Goal: Task Accomplishment & Management: Manage account settings

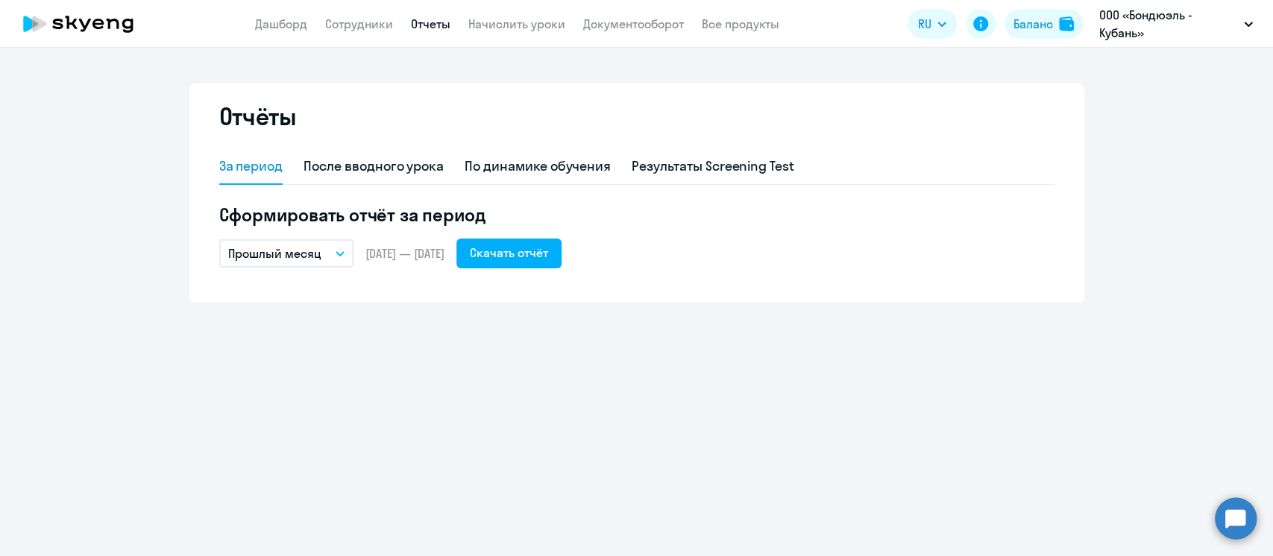
click at [1194, 206] on ng-component "Отчёты За период После вводного урока По динамике обучения Результаты Screening…" at bounding box center [636, 193] width 1273 height 219
drag, startPoint x: 471, startPoint y: 383, endPoint x: 391, endPoint y: 253, distance: 152.7
click at [471, 383] on div "Отчёты За период После вводного урока По динамике обучения Результаты Screening…" at bounding box center [636, 302] width 1273 height 509
click at [345, 21] on link "Сотрудники" at bounding box center [359, 23] width 68 height 15
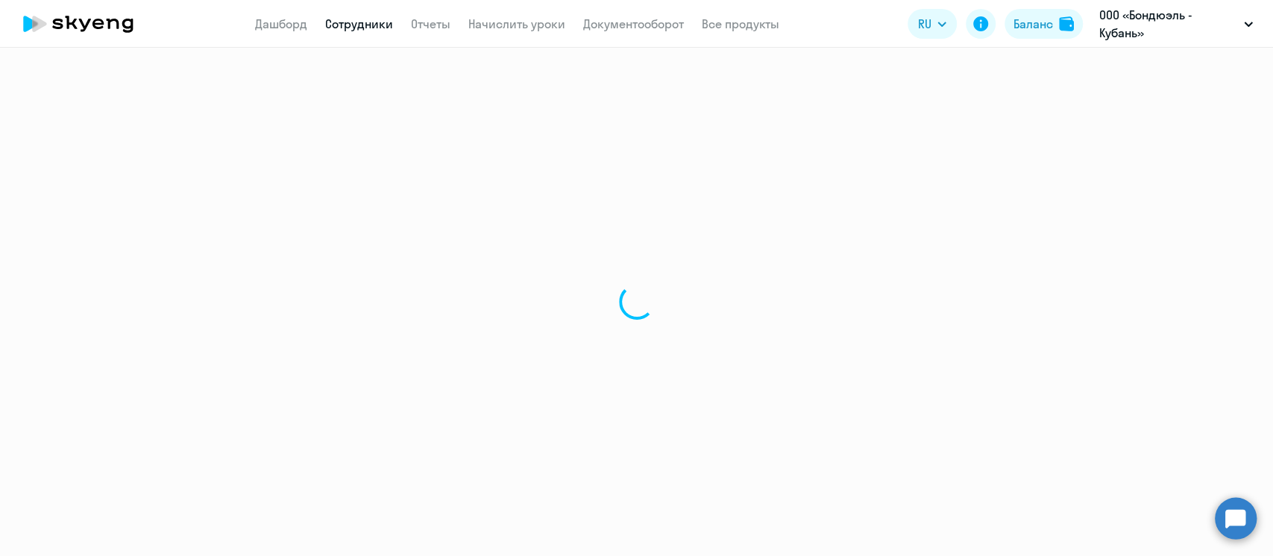
select select "30"
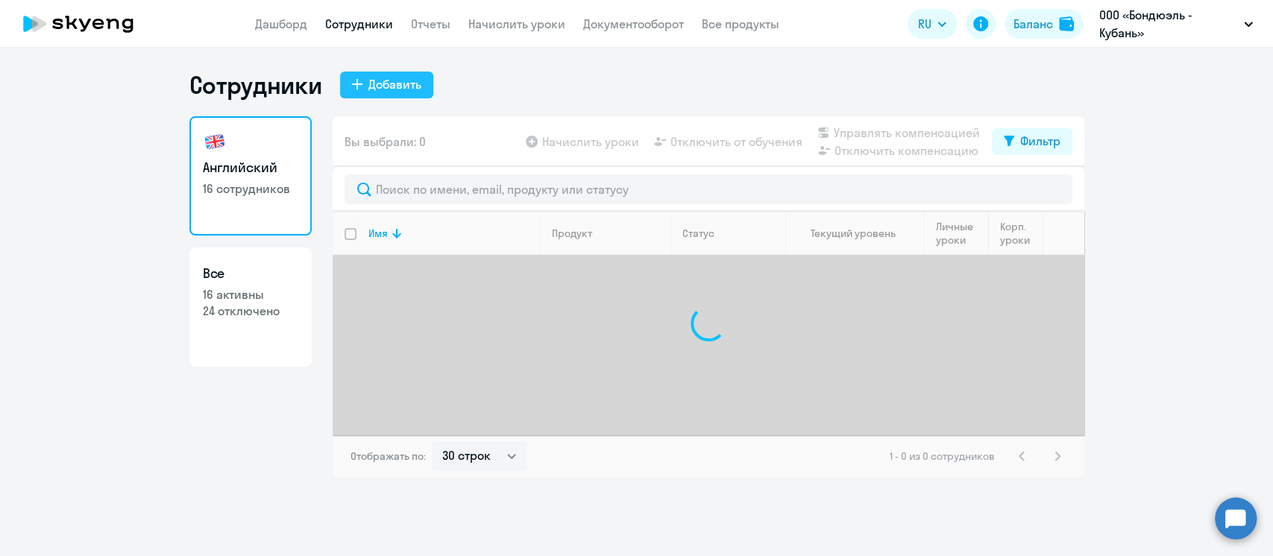
click at [374, 87] on div "Добавить" at bounding box center [394, 84] width 53 height 18
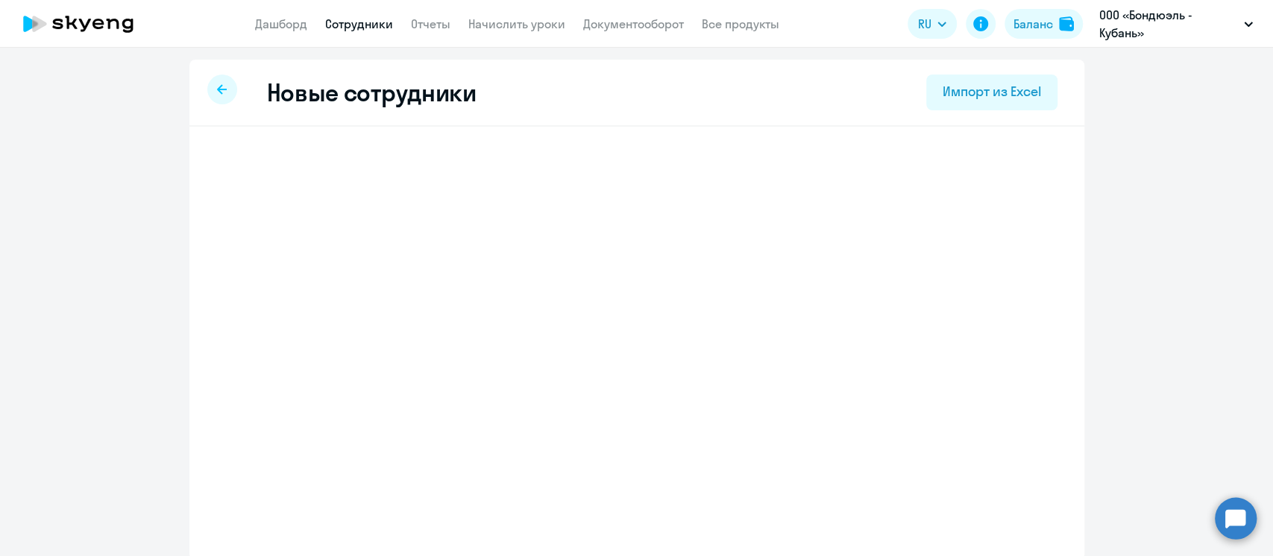
select select "english_adult_not_native_speaker"
select select "3"
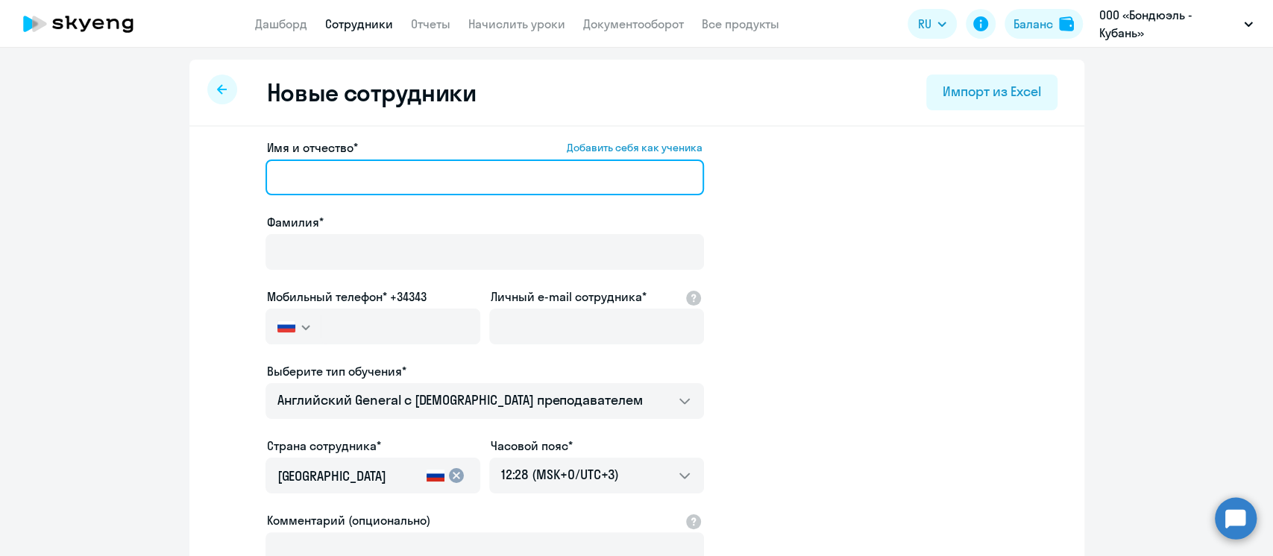
click at [333, 179] on input "Имя и отчество* Добавить себя как ученика" at bounding box center [484, 178] width 439 height 36
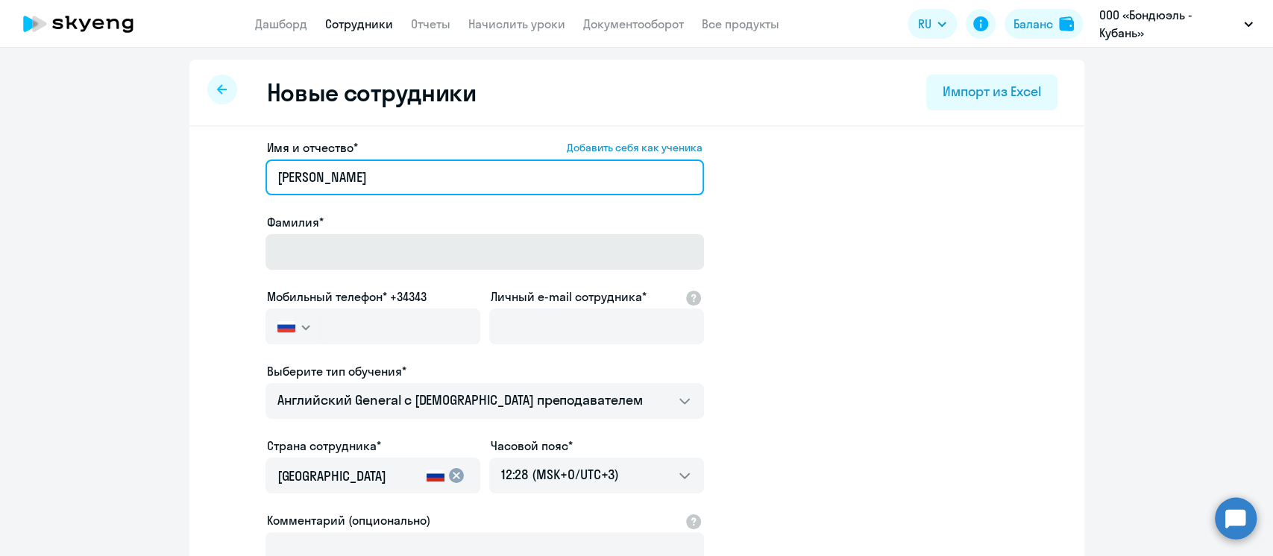
type input "[PERSON_NAME]"
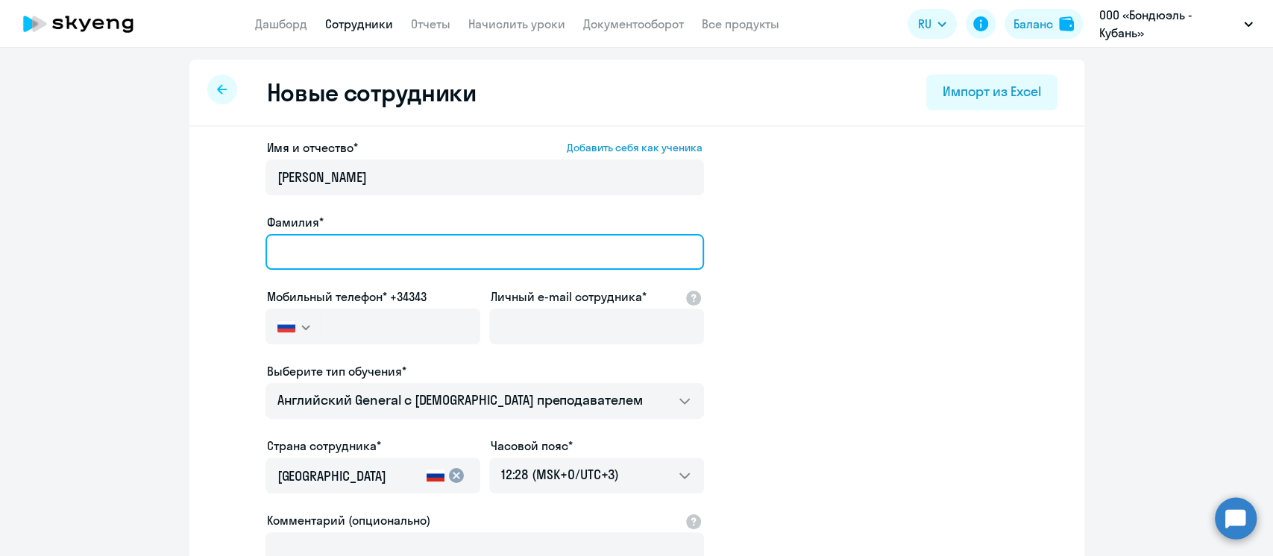
click at [309, 242] on input "Фамилия*" at bounding box center [484, 252] width 439 height 36
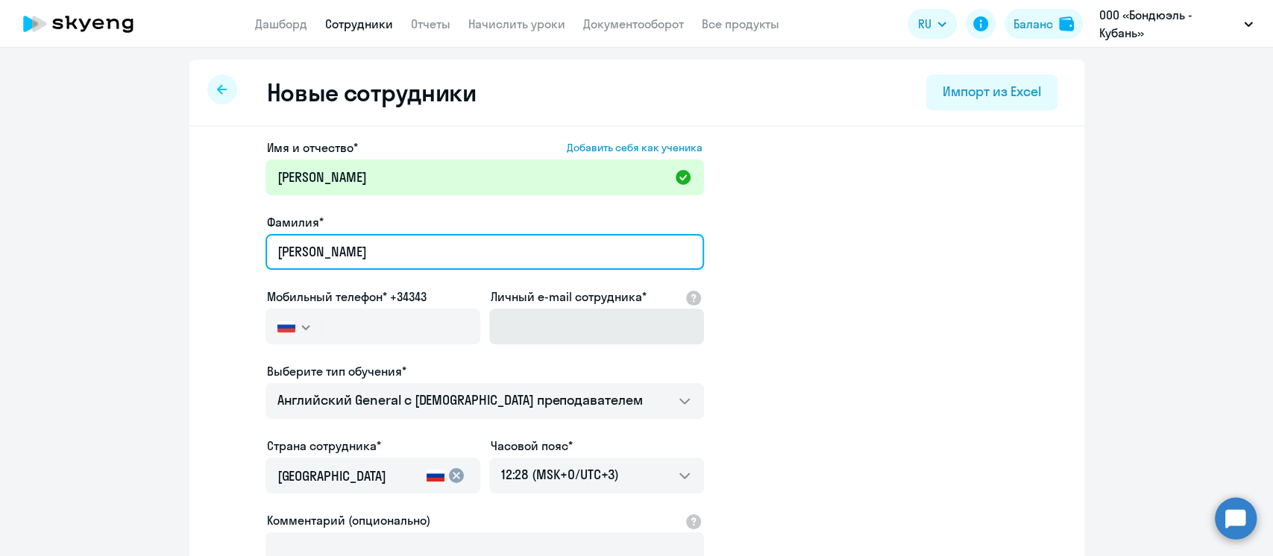
type input "[PERSON_NAME]"
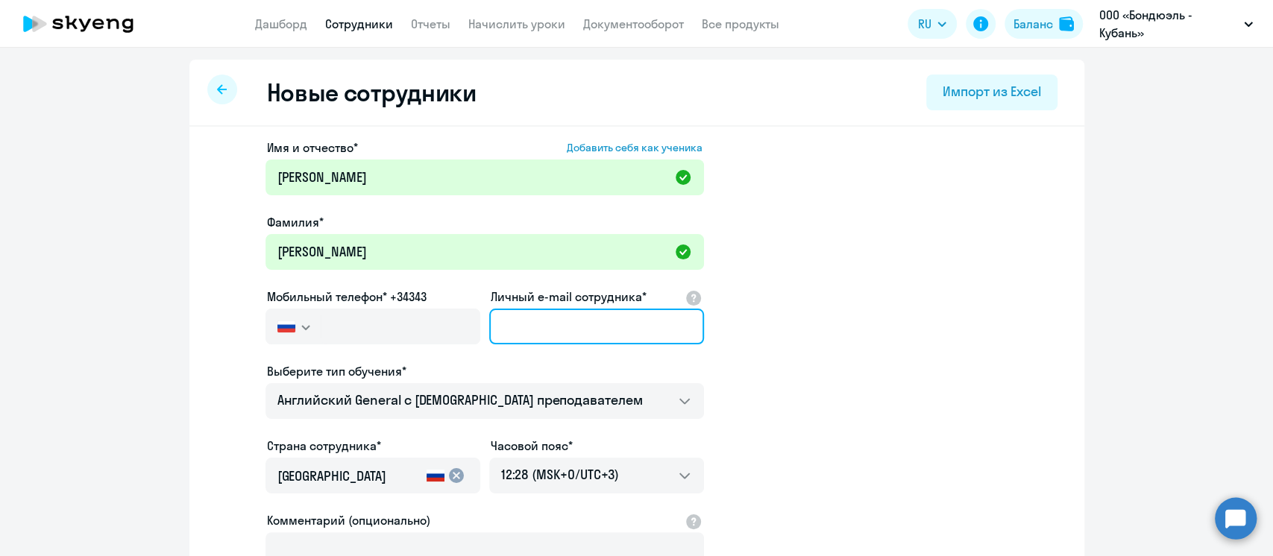
click at [524, 321] on input "Личный e-mail сотрудника*" at bounding box center [596, 327] width 215 height 36
paste input "Отсутствует информация в Аналитической записке о результатах выбора поставщика …"
type input "Отсутствует информация в Аналитической записке о результатах выбора поставщика …"
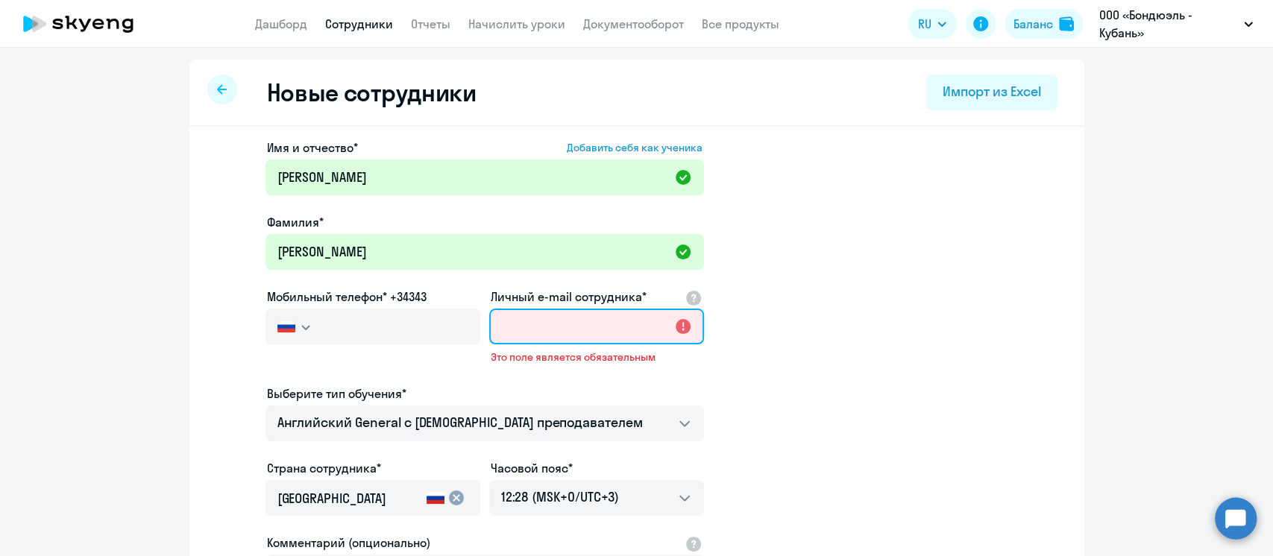
paste input "[EMAIL_ADDRESS][DOMAIN_NAME]"
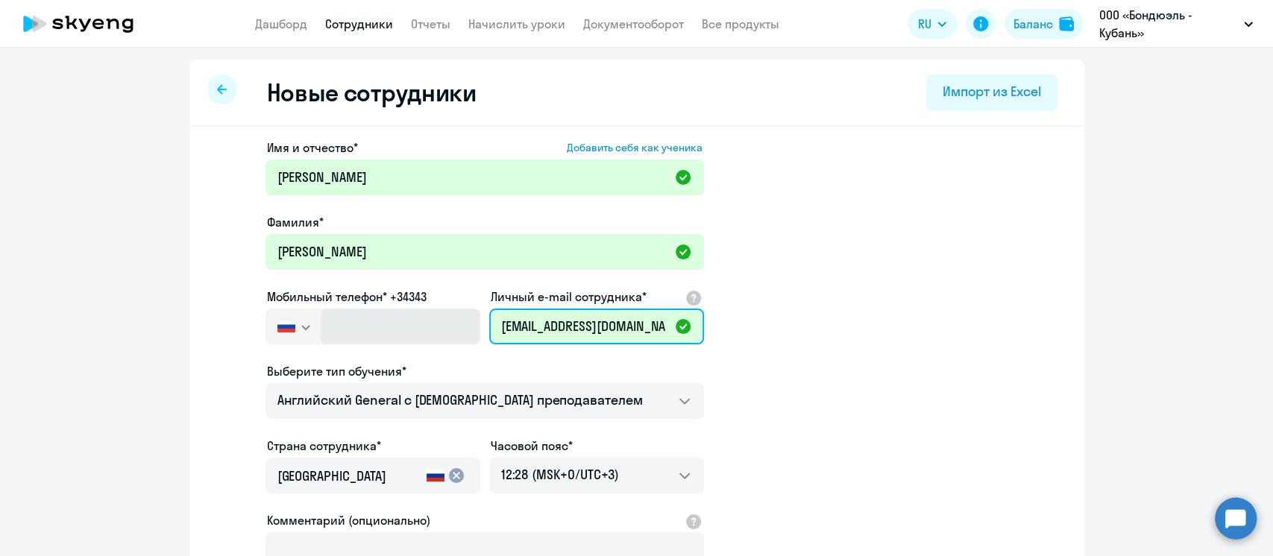
type input "[EMAIL_ADDRESS][DOMAIN_NAME]"
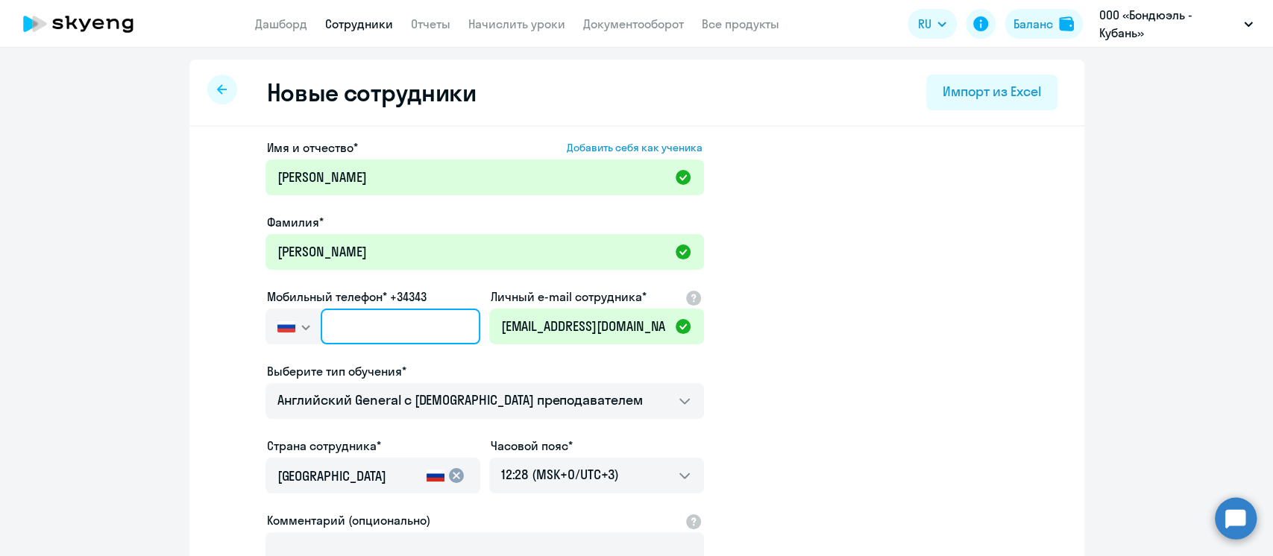
click at [346, 330] on input "text" at bounding box center [400, 327] width 159 height 36
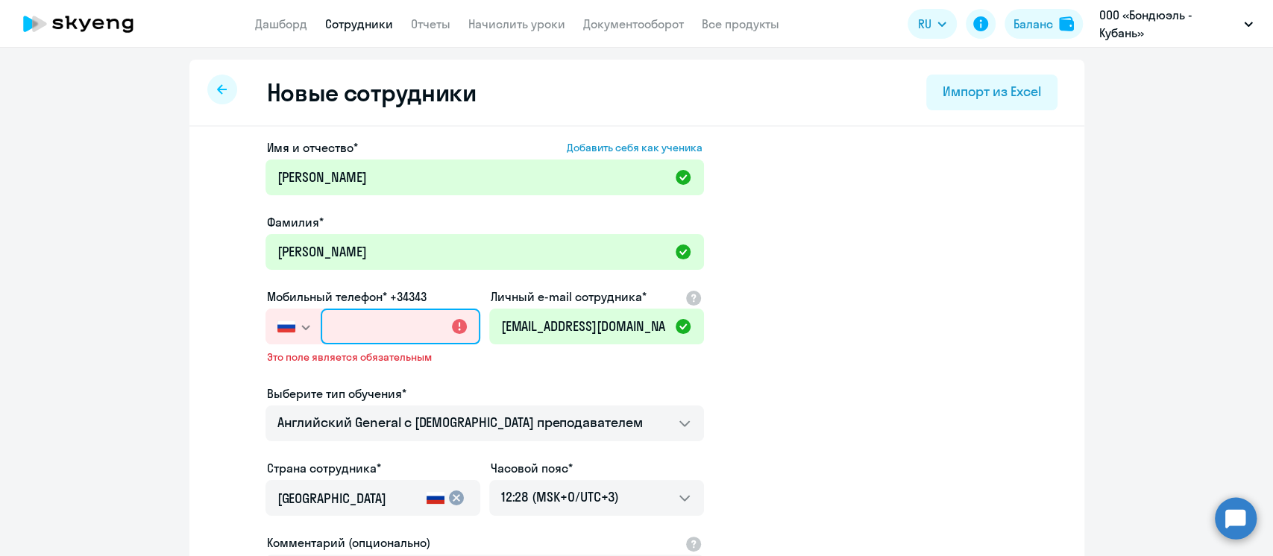
paste input "[PHONE_NUMBER]"
click at [435, 368] on div "Проверьте номер телефона" at bounding box center [372, 362] width 215 height 22
click at [339, 324] on input "[PHONE_NUMBER]" at bounding box center [400, 327] width 159 height 36
click at [424, 374] on ds-form-field "Мобильный телефон* +34343 [GEOGRAPHIC_DATA] +7 [GEOGRAPHIC_DATA] +7 [GEOGRAPHIC…" at bounding box center [372, 336] width 215 height 97
click at [401, 319] on input "[PHONE_NUMBER]" at bounding box center [400, 327] width 159 height 36
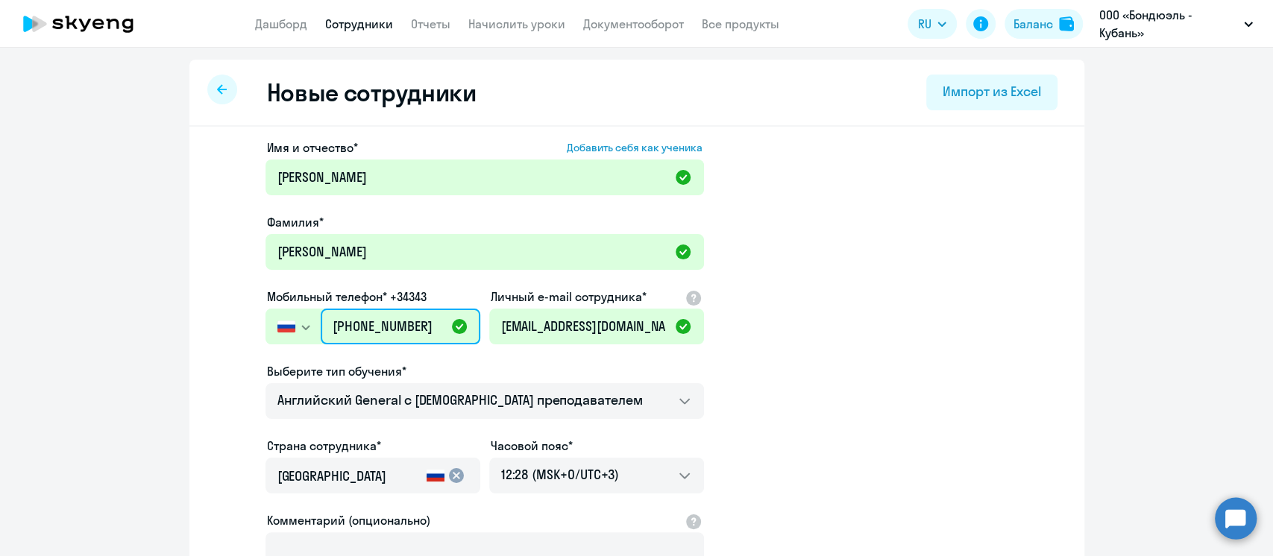
click at [388, 328] on input "[PHONE_NUMBER]" at bounding box center [400, 327] width 159 height 36
type input "[PHONE_NUMBER]"
click at [429, 351] on ds-form-field "Мобильный телефон* +34343 [GEOGRAPHIC_DATA] +7 [GEOGRAPHIC_DATA] +7 [GEOGRAPHIC…" at bounding box center [372, 325] width 215 height 75
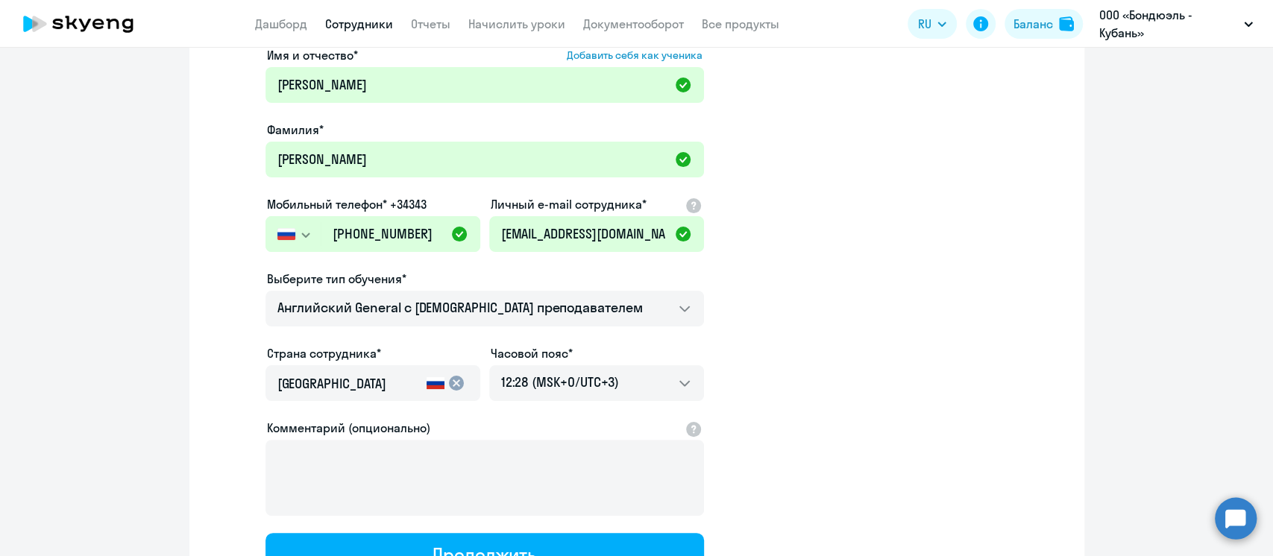
scroll to position [124, 0]
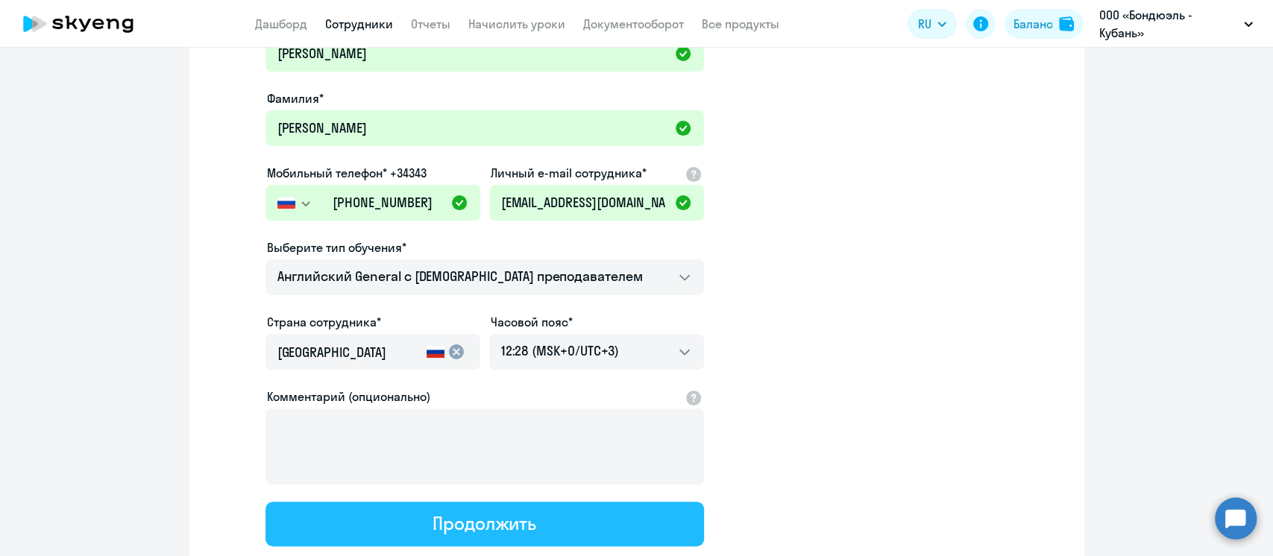
click at [505, 519] on div "Продолжить" at bounding box center [485, 524] width 104 height 24
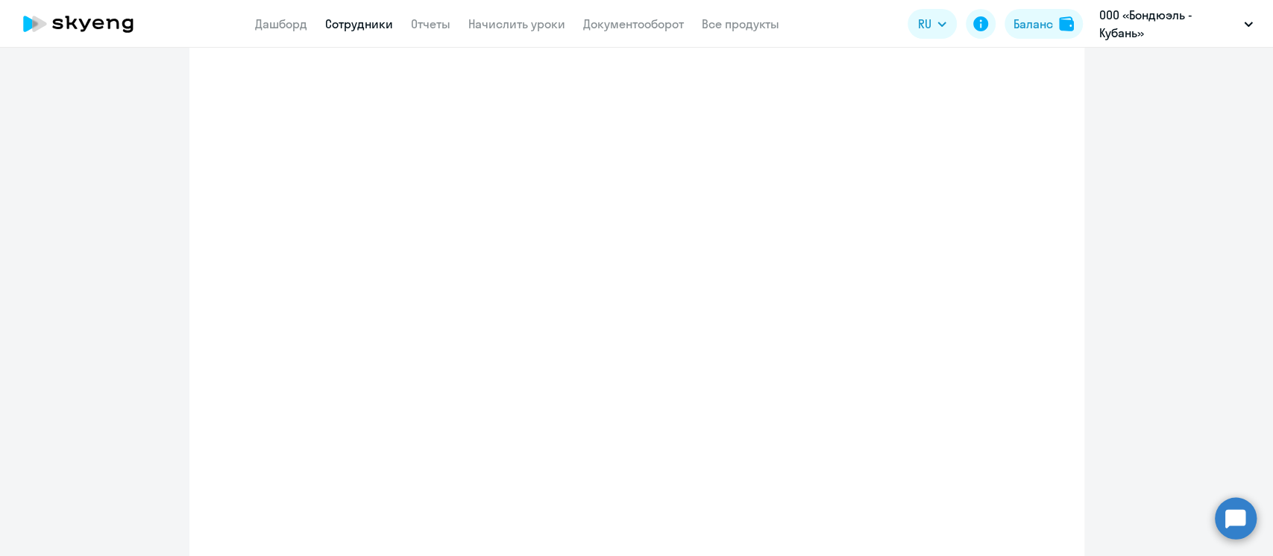
select select "english_adult_not_native_speaker"
select select "3"
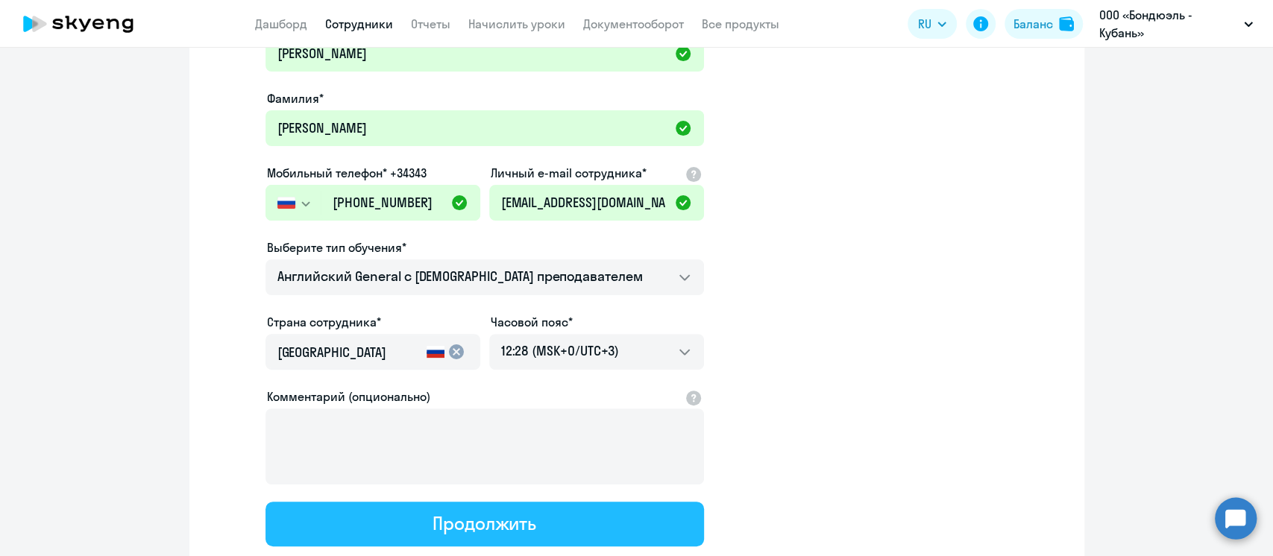
scroll to position [4, 0]
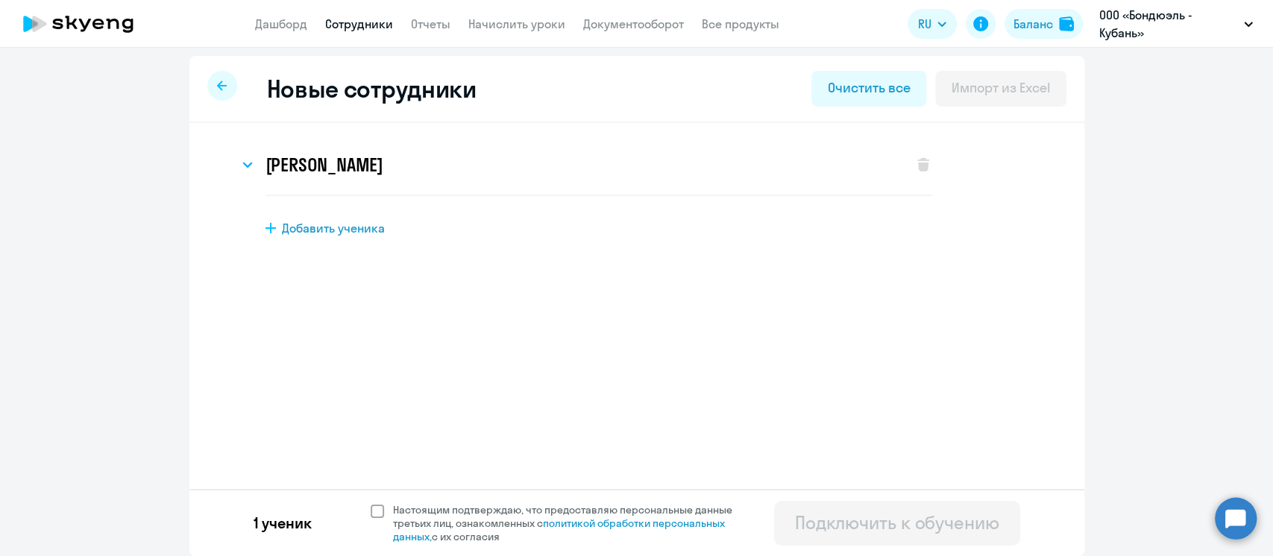
click at [371, 512] on span at bounding box center [377, 511] width 13 height 13
click at [370, 503] on input "Настоящим подтверждаю, что предоставляю персональные данные третьих лиц, ознако…" at bounding box center [370, 503] width 1 height 1
checkbox input "true"
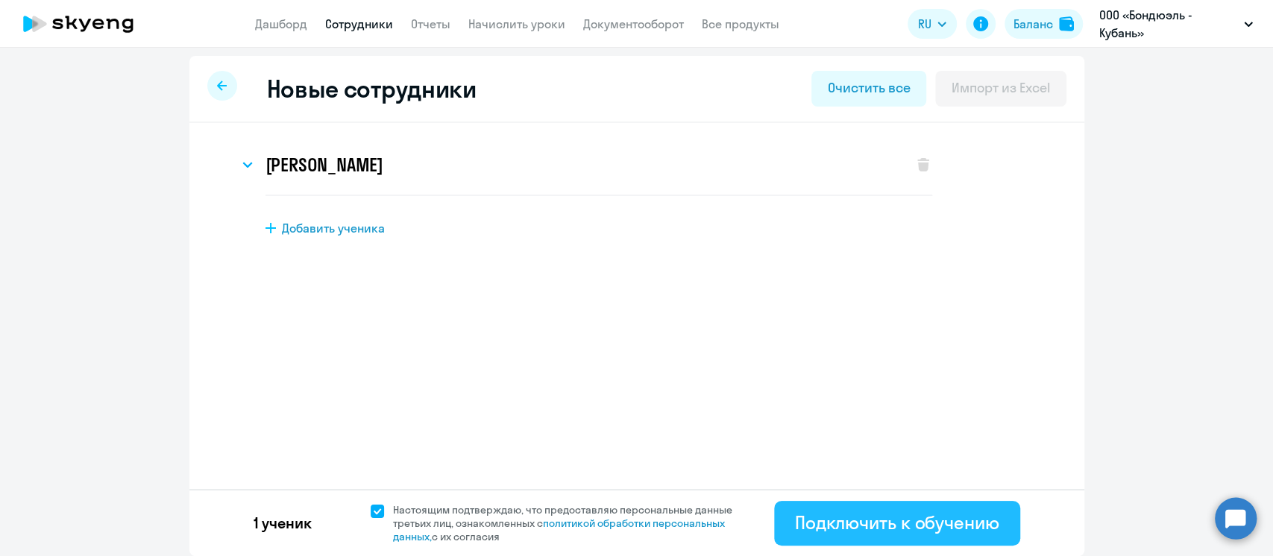
click at [807, 522] on div "Подключить к обучению" at bounding box center [897, 523] width 204 height 24
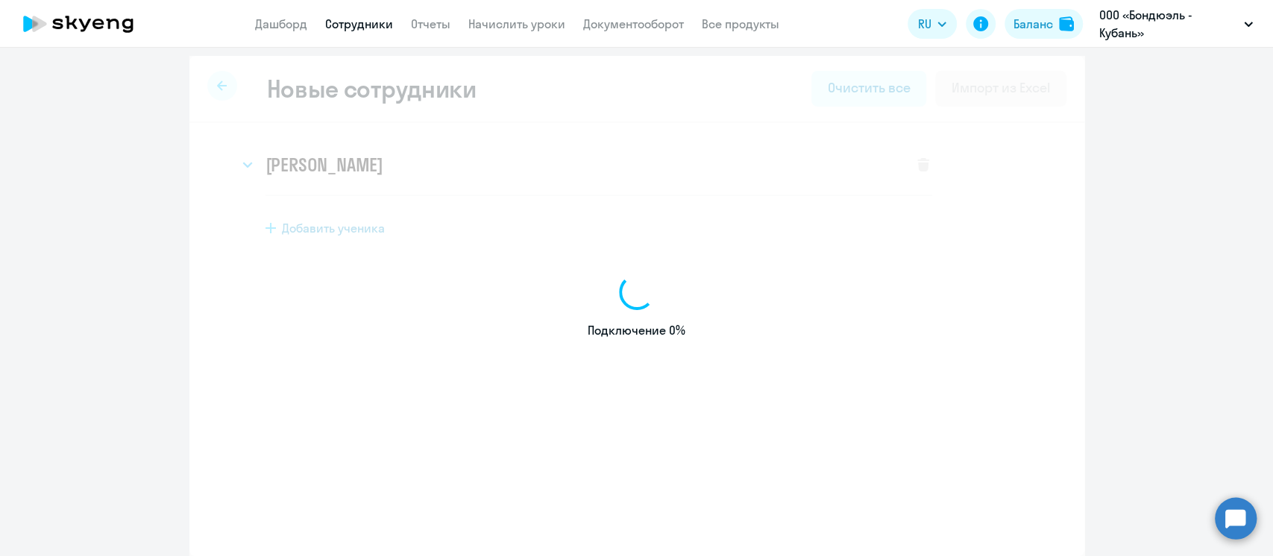
select select "english_adult_not_native_speaker"
select select "3"
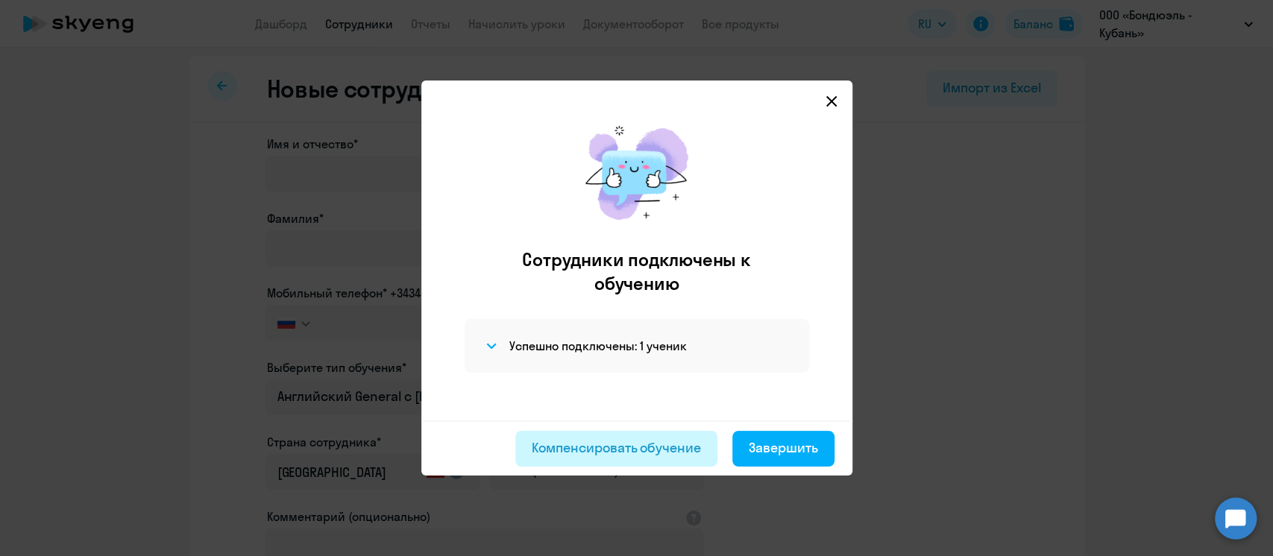
click at [645, 450] on div "Компенсировать обучение" at bounding box center [616, 448] width 169 height 19
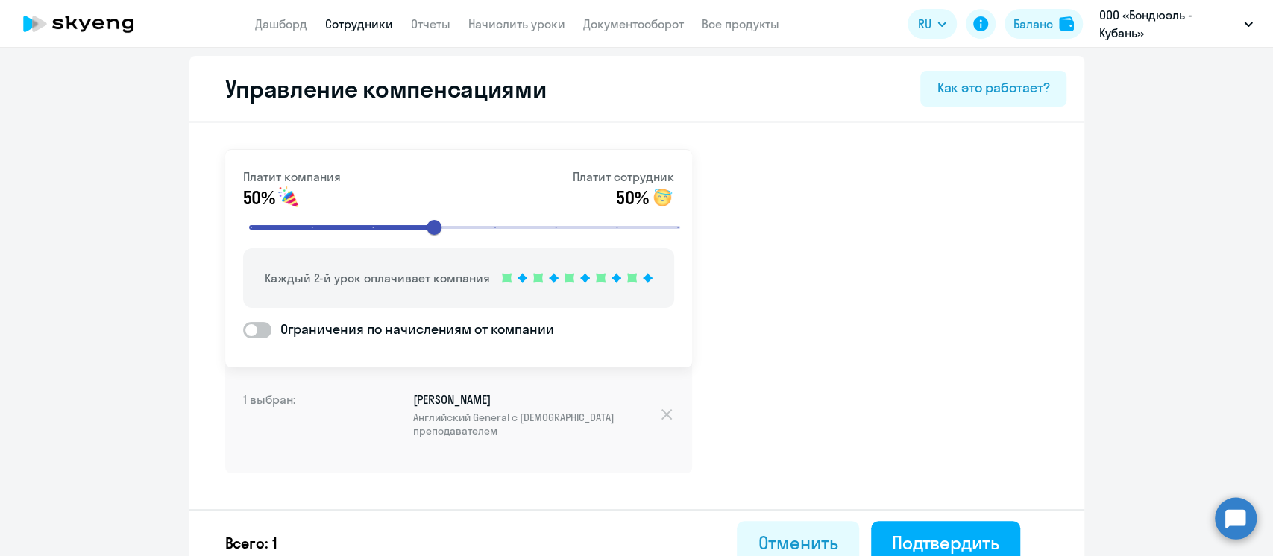
scroll to position [21, 0]
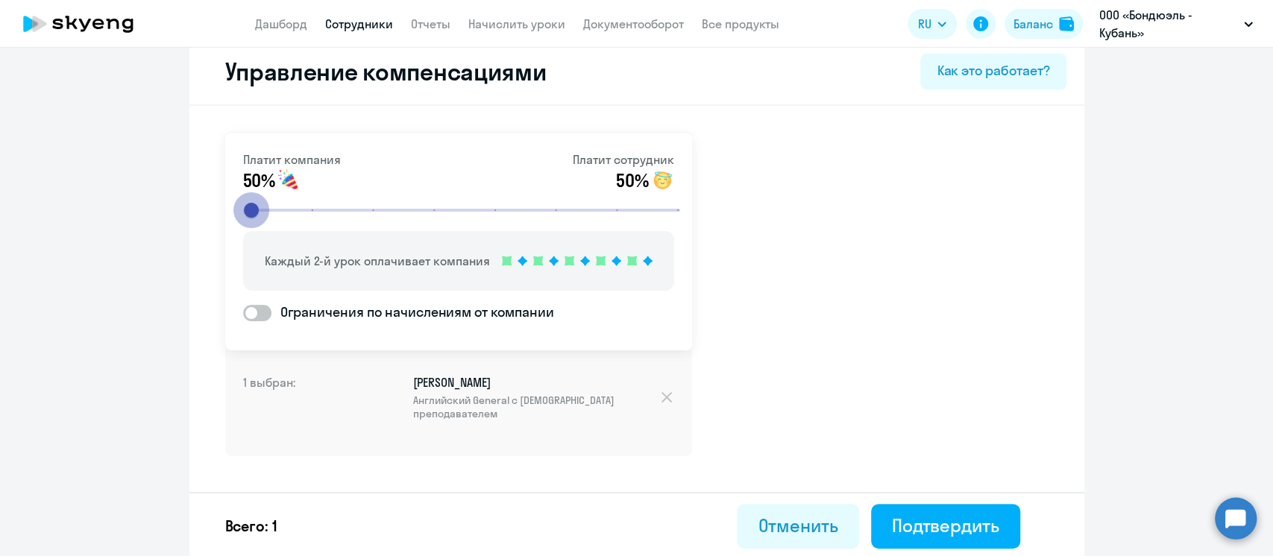
drag, startPoint x: 421, startPoint y: 210, endPoint x: 167, endPoint y: 202, distance: 254.4
click at [233, 202] on input "range" at bounding box center [464, 210] width 462 height 33
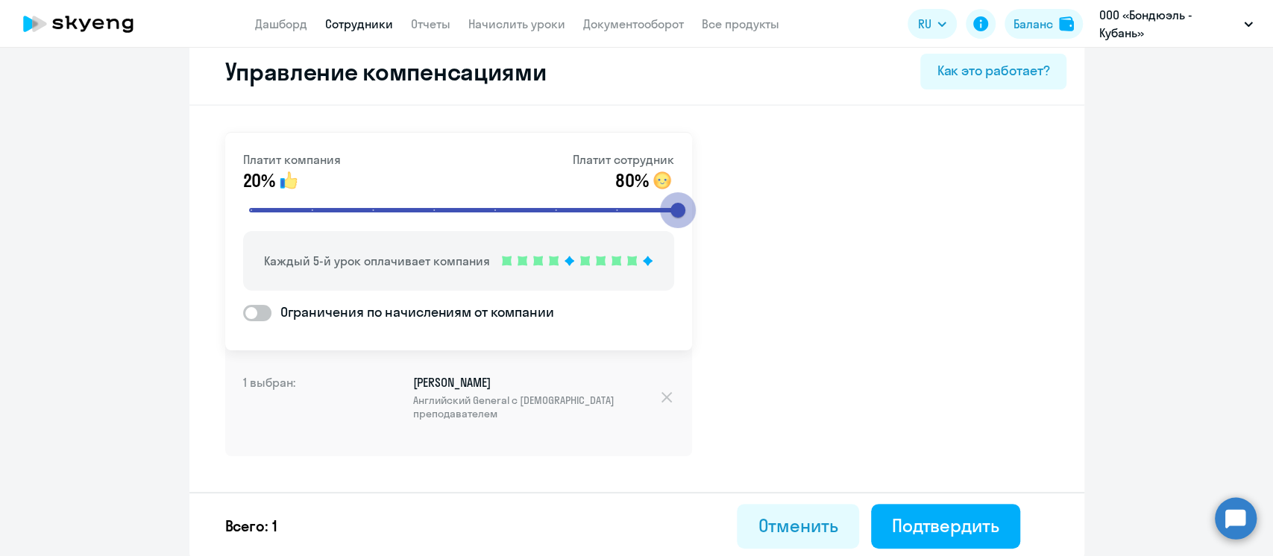
drag, startPoint x: 240, startPoint y: 210, endPoint x: 718, endPoint y: 210, distance: 478.0
type input "8"
click at [696, 210] on input "range" at bounding box center [464, 210] width 462 height 33
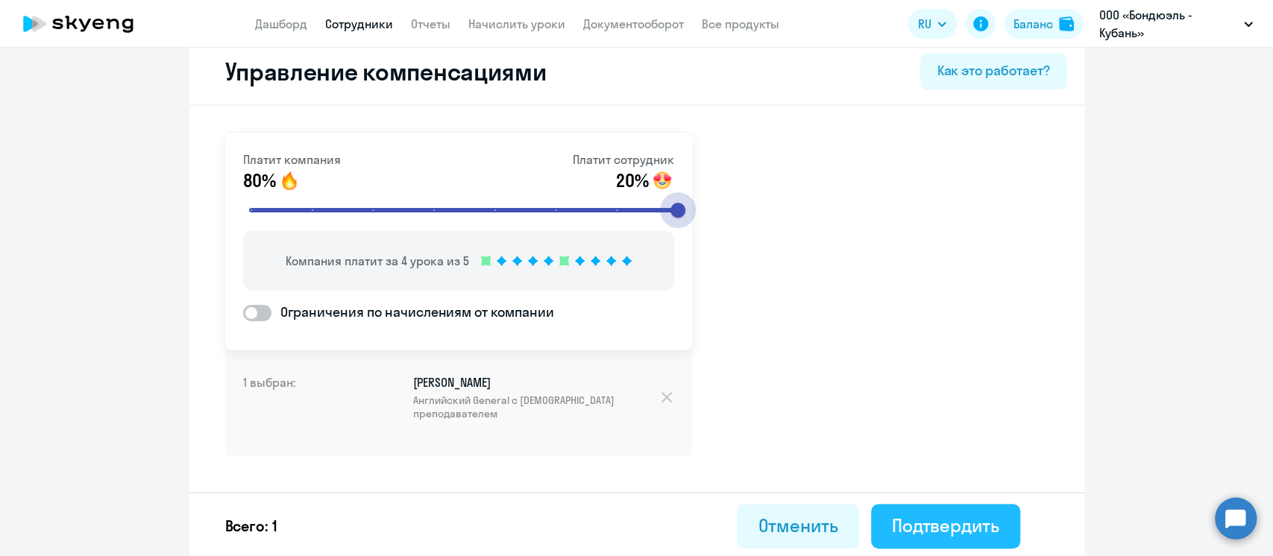
click at [961, 527] on div "Подтвердить" at bounding box center [945, 526] width 107 height 24
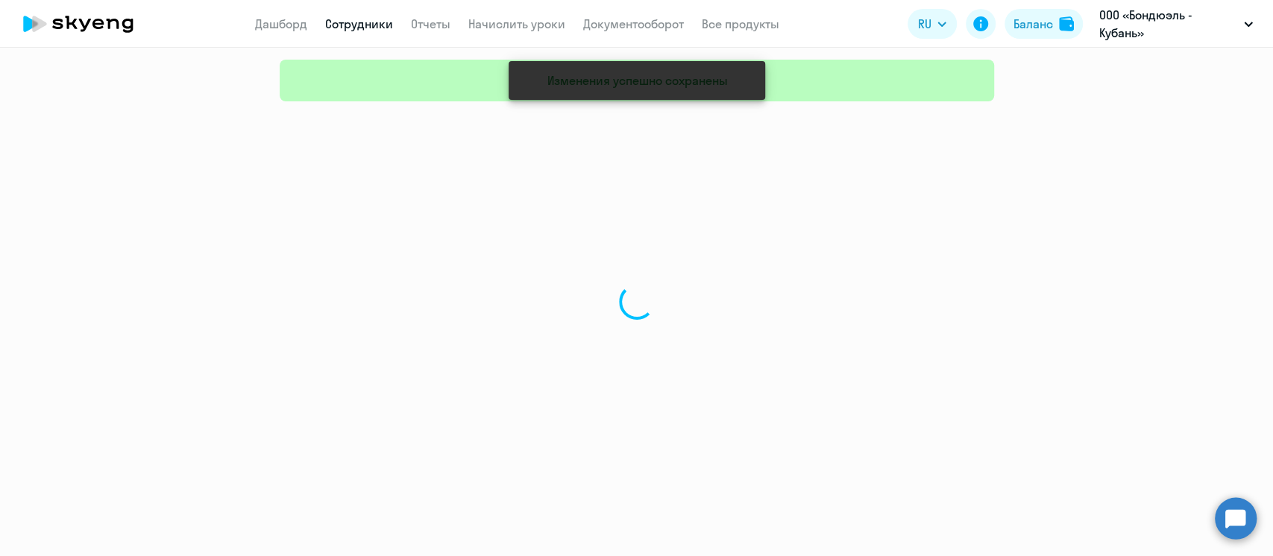
select select "30"
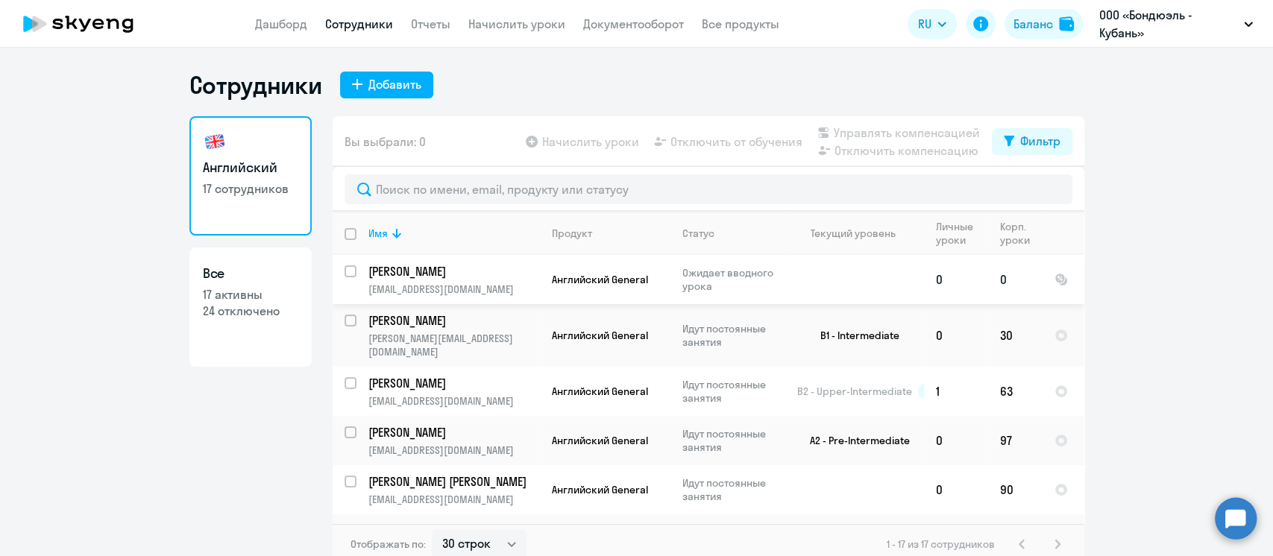
click at [345, 273] on input "select row 43023982" at bounding box center [360, 280] width 30 height 30
checkbox input "true"
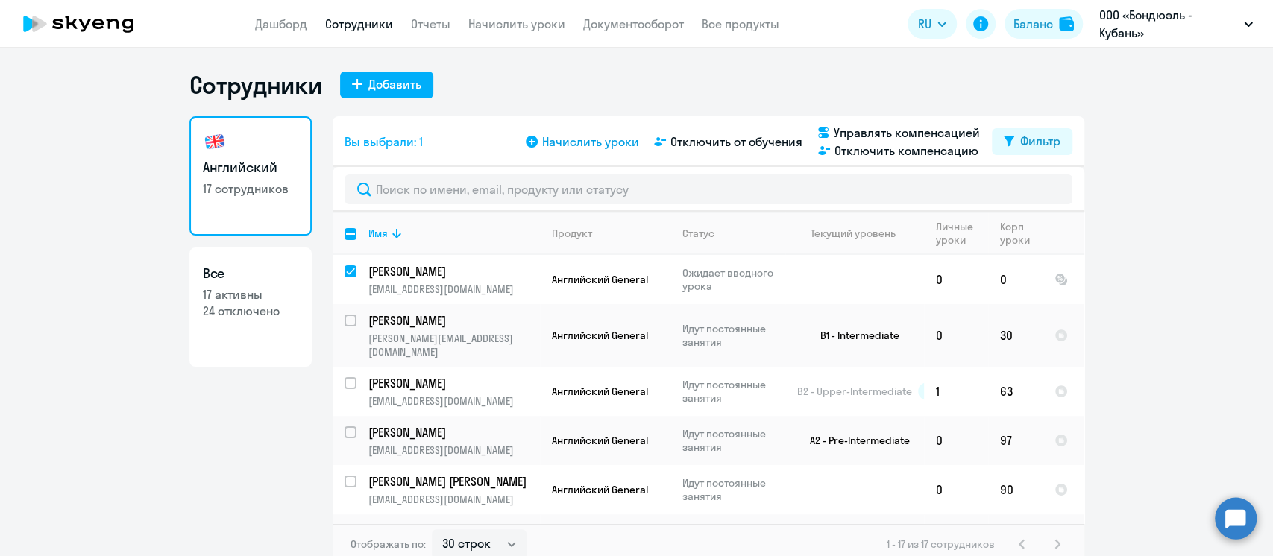
click at [582, 142] on span "Начислить уроки" at bounding box center [590, 142] width 97 height 18
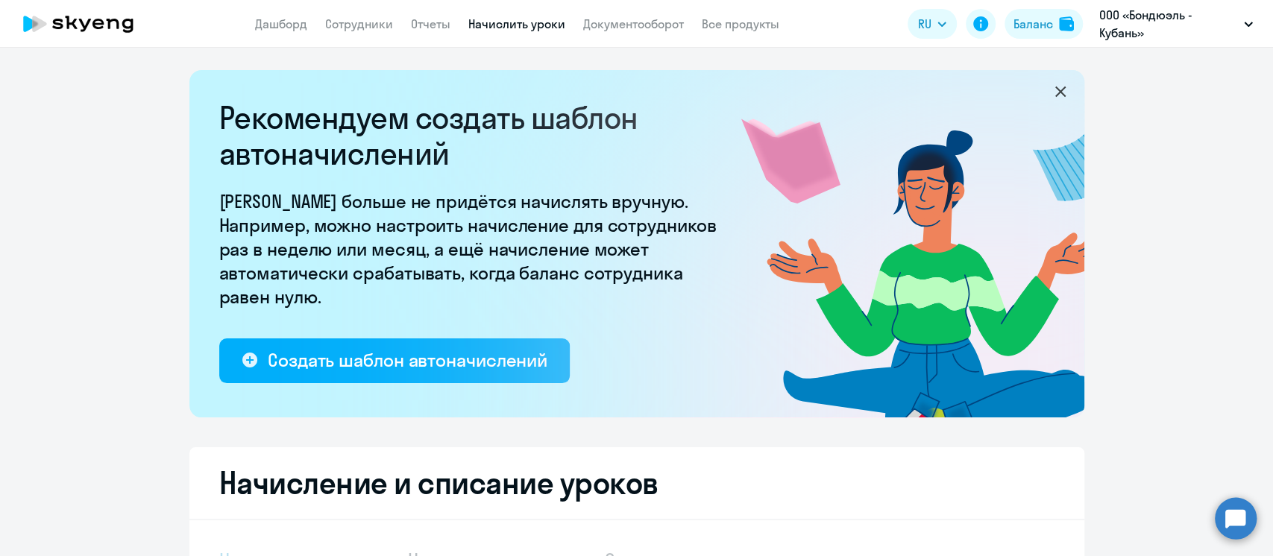
select select "10"
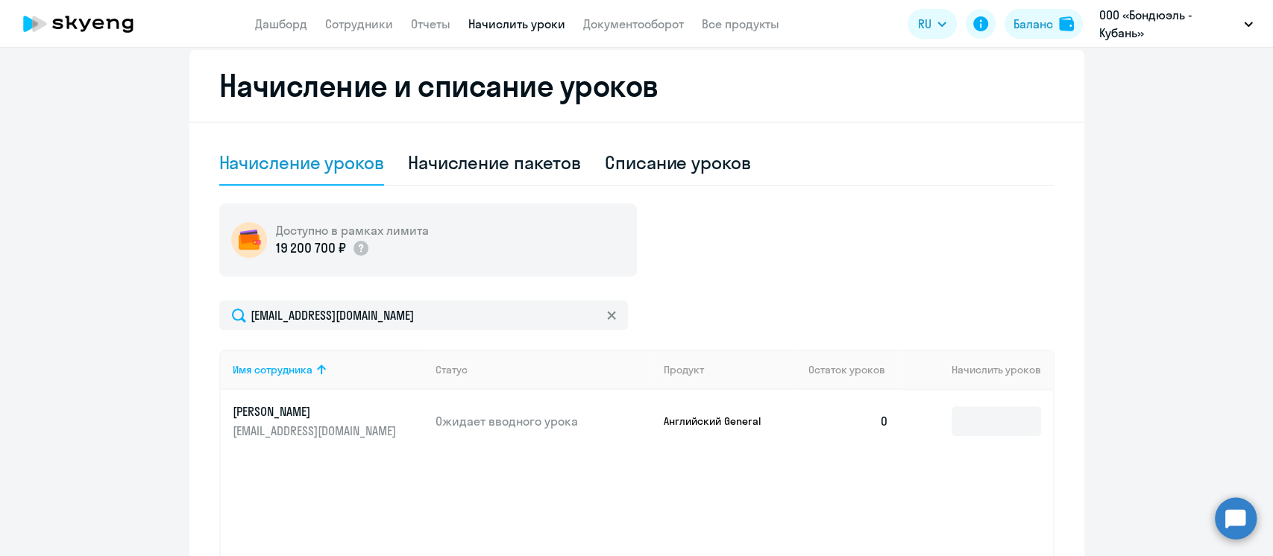
scroll to position [497, 0]
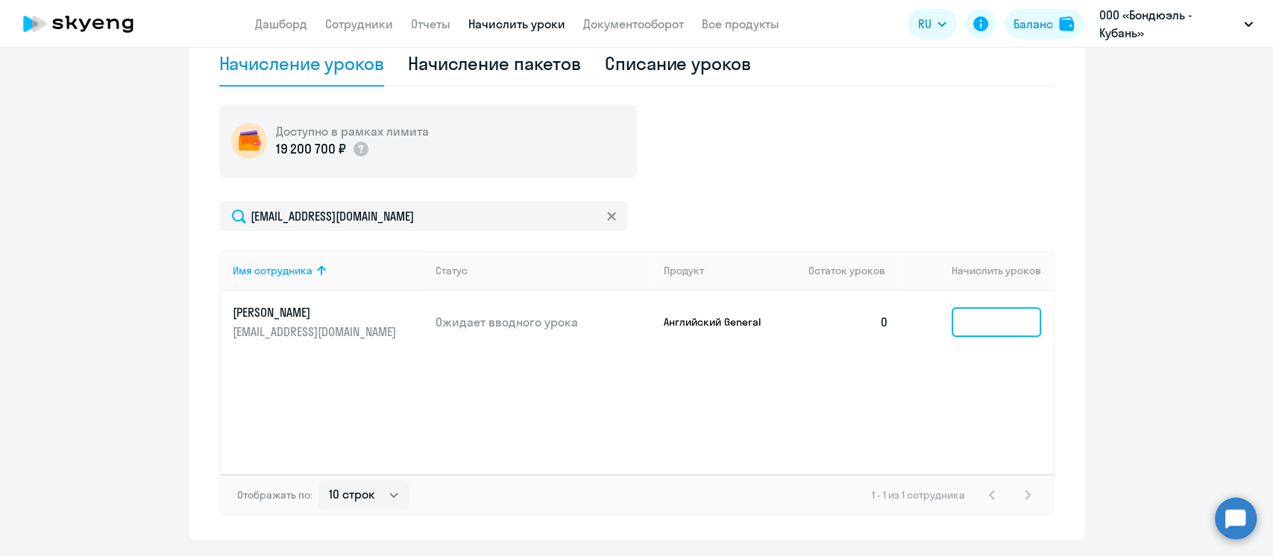
click at [994, 321] on input at bounding box center [996, 322] width 89 height 30
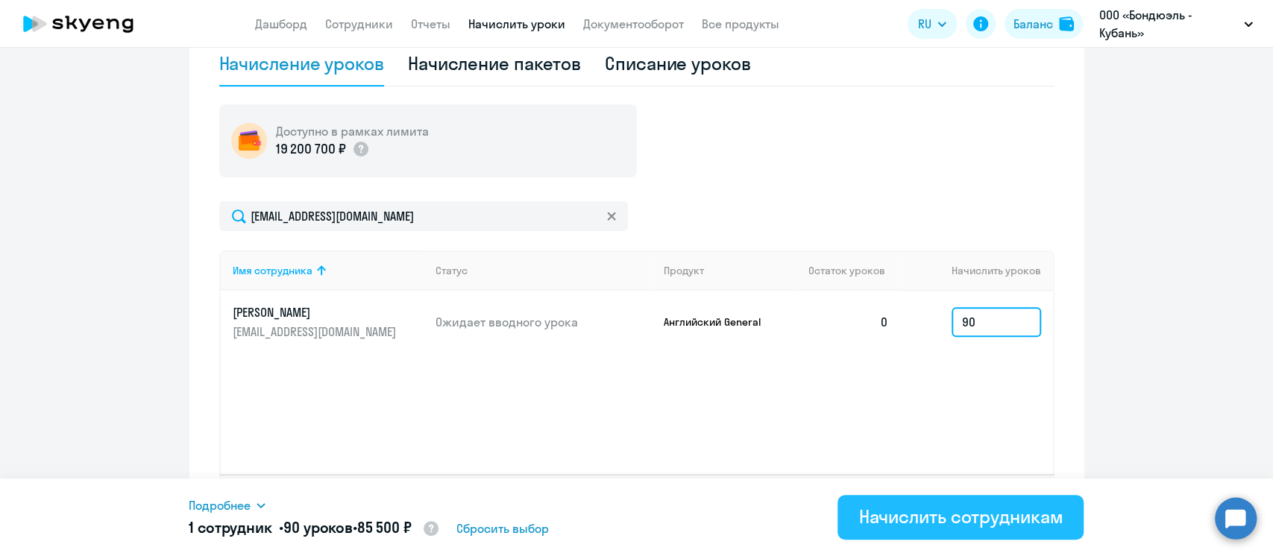
type input "90"
click at [984, 516] on div "Начислить сотрудникам" at bounding box center [960, 517] width 204 height 24
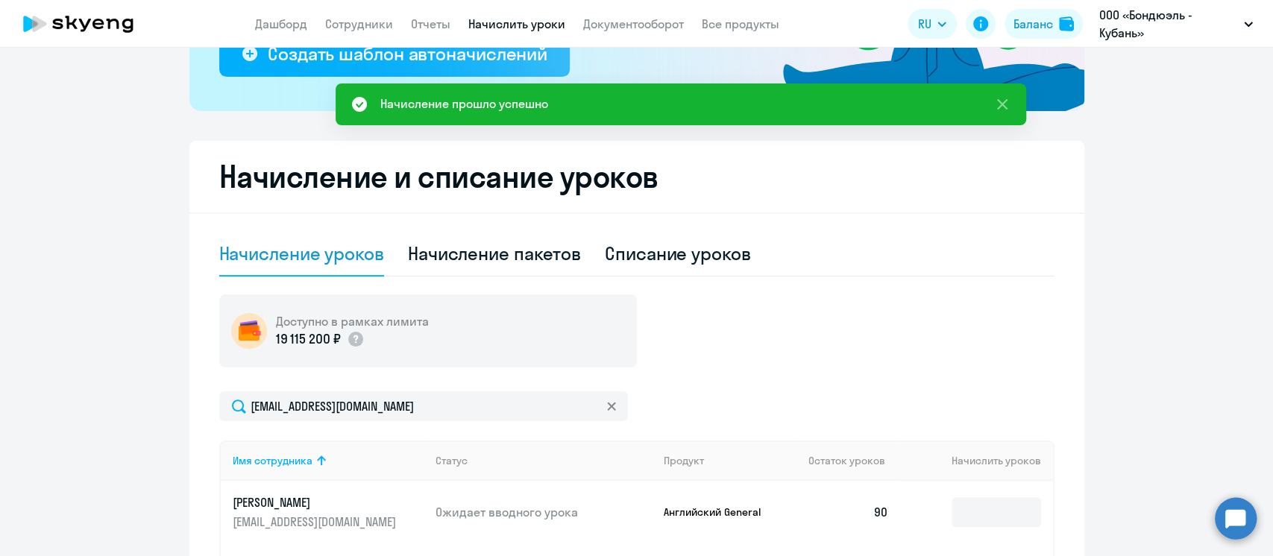
scroll to position [0, 0]
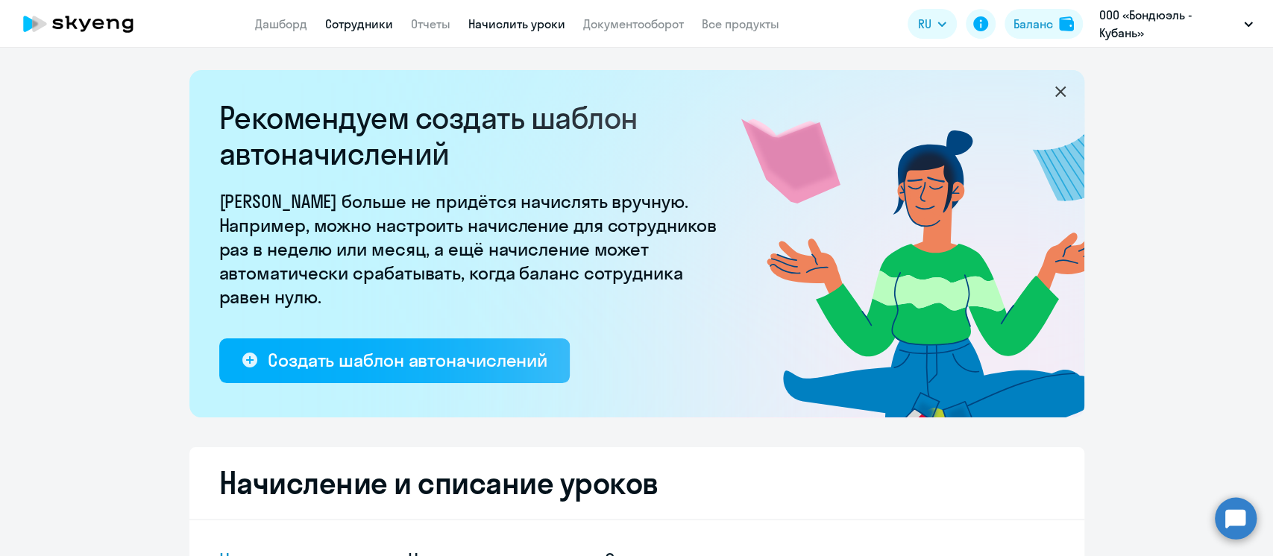
click at [349, 24] on link "Сотрудники" at bounding box center [359, 23] width 68 height 15
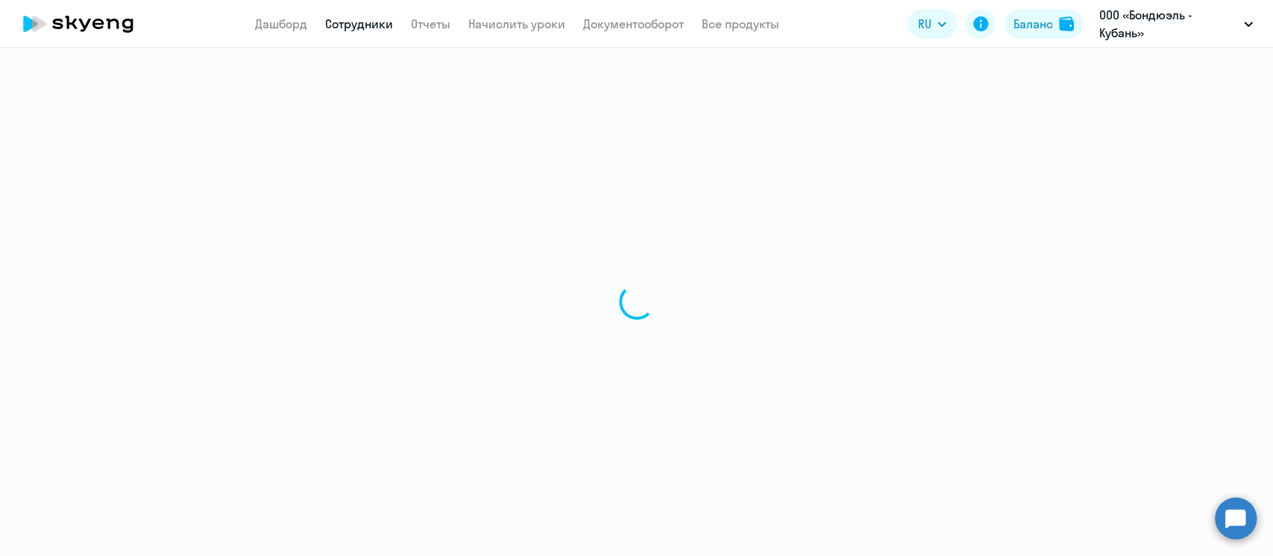
select select "30"
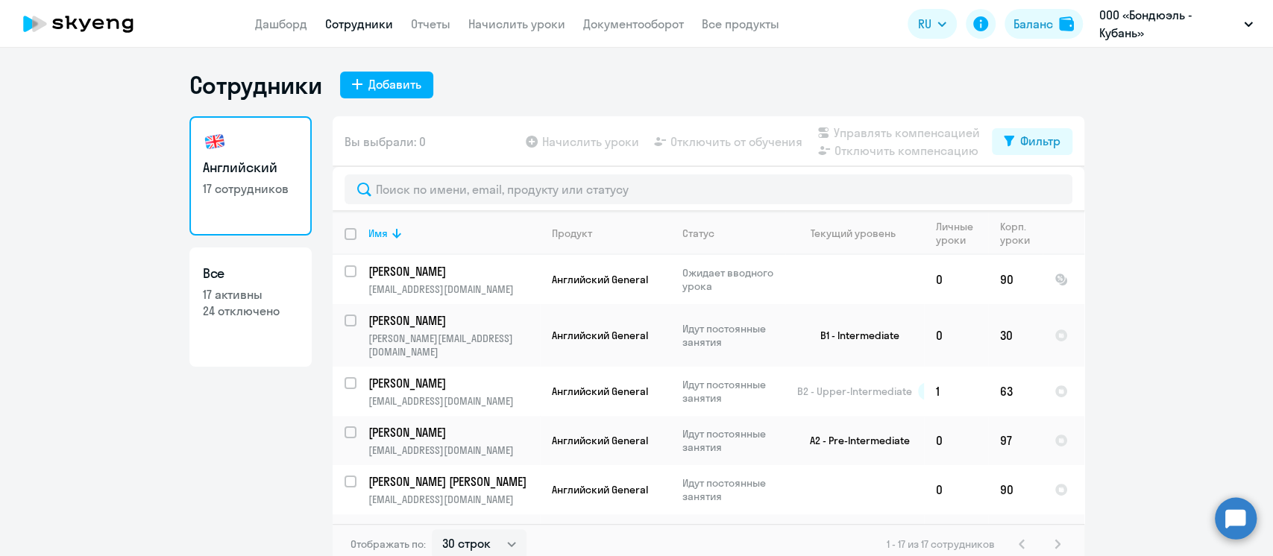
click at [1229, 516] on circle at bounding box center [1236, 518] width 42 height 42
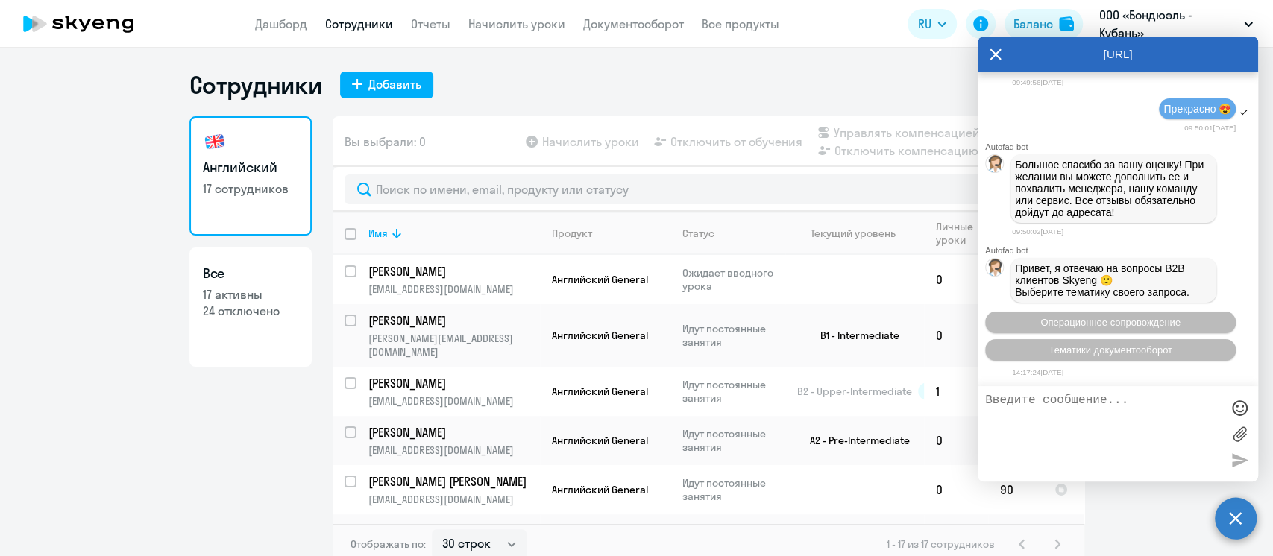
scroll to position [18176, 0]
click at [1084, 409] on textarea at bounding box center [1103, 434] width 236 height 81
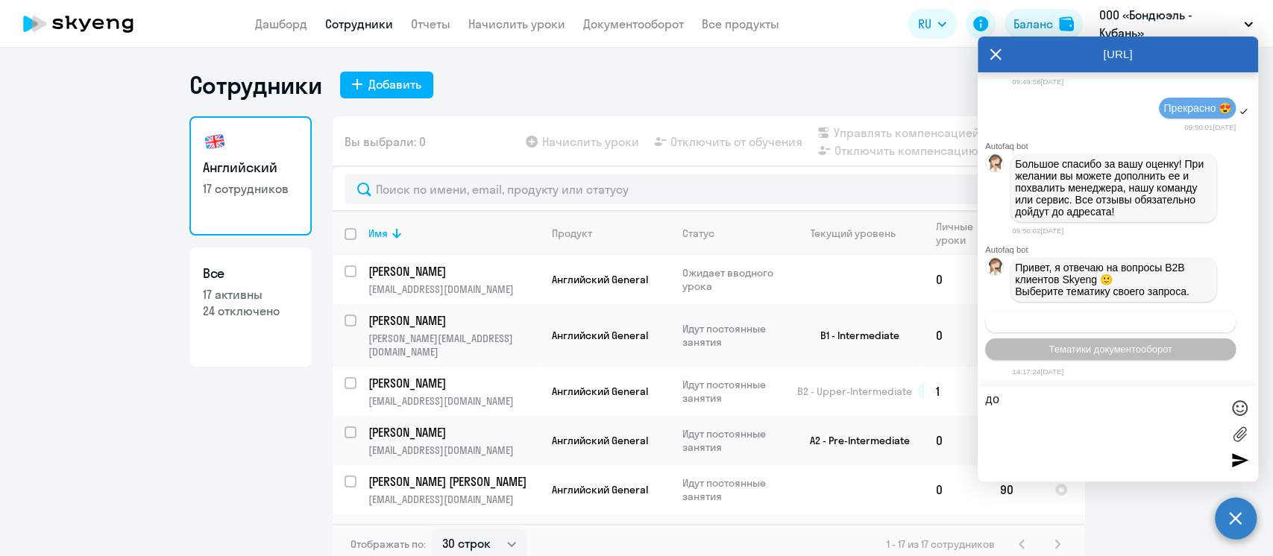
type textarea "д"
click at [1099, 321] on span "Операционное сопровождение" at bounding box center [1110, 321] width 140 height 11
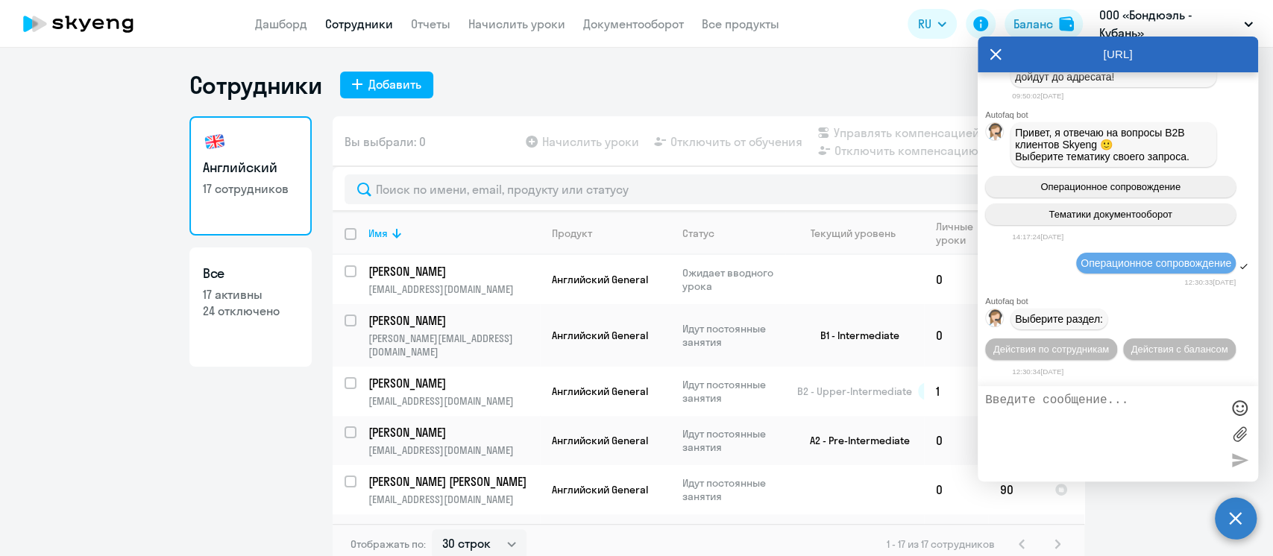
scroll to position [18337, 0]
click at [1110, 339] on button "Действия по сотрудникам" at bounding box center [1051, 350] width 132 height 22
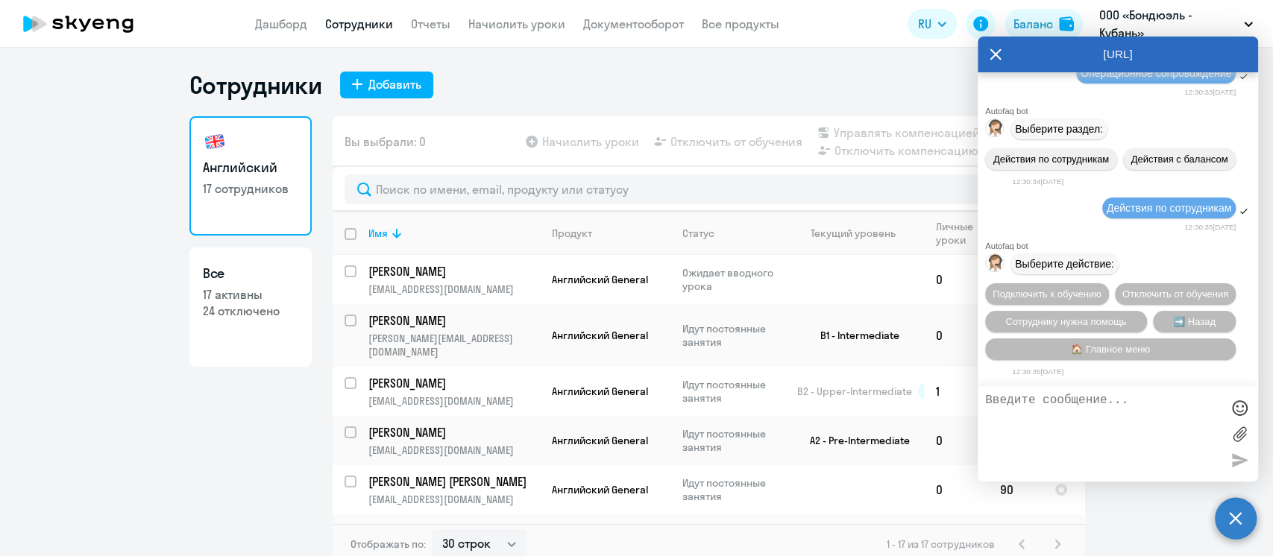
scroll to position [18557, 0]
click at [1108, 318] on span "Сотруднику нужна помощь" at bounding box center [1065, 321] width 121 height 11
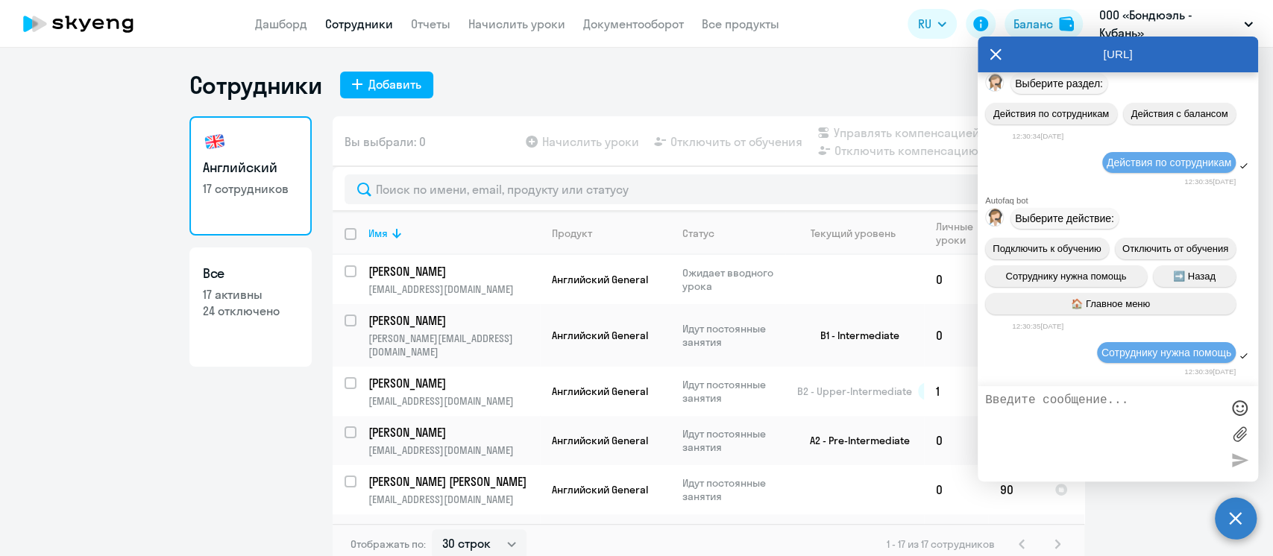
scroll to position [19071, 0]
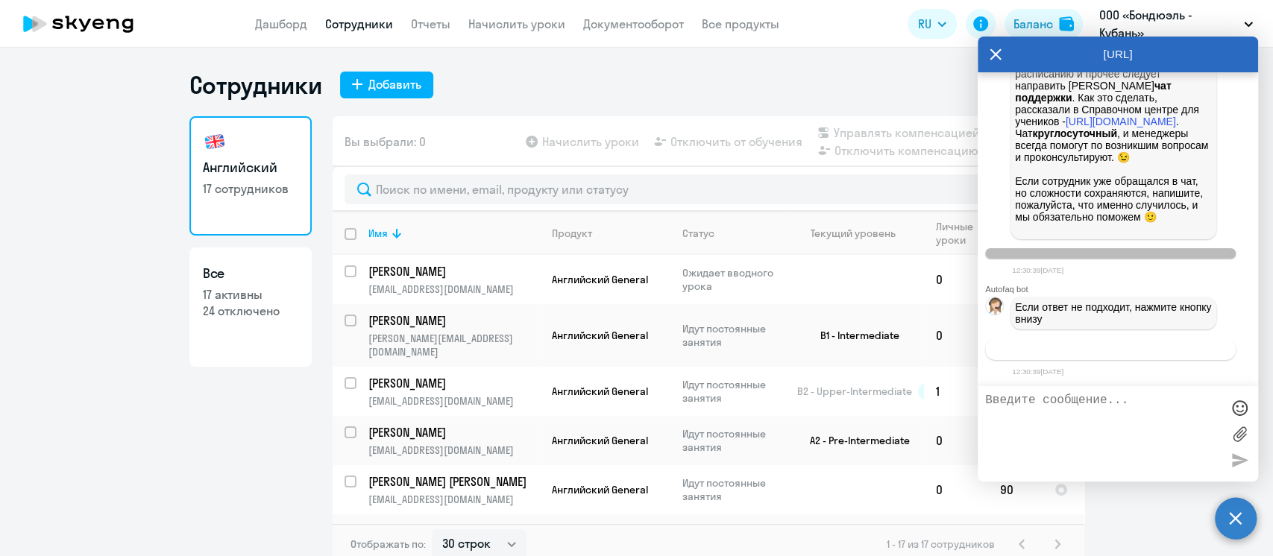
click at [1061, 348] on span "Связаться с менеджером" at bounding box center [1110, 349] width 114 height 11
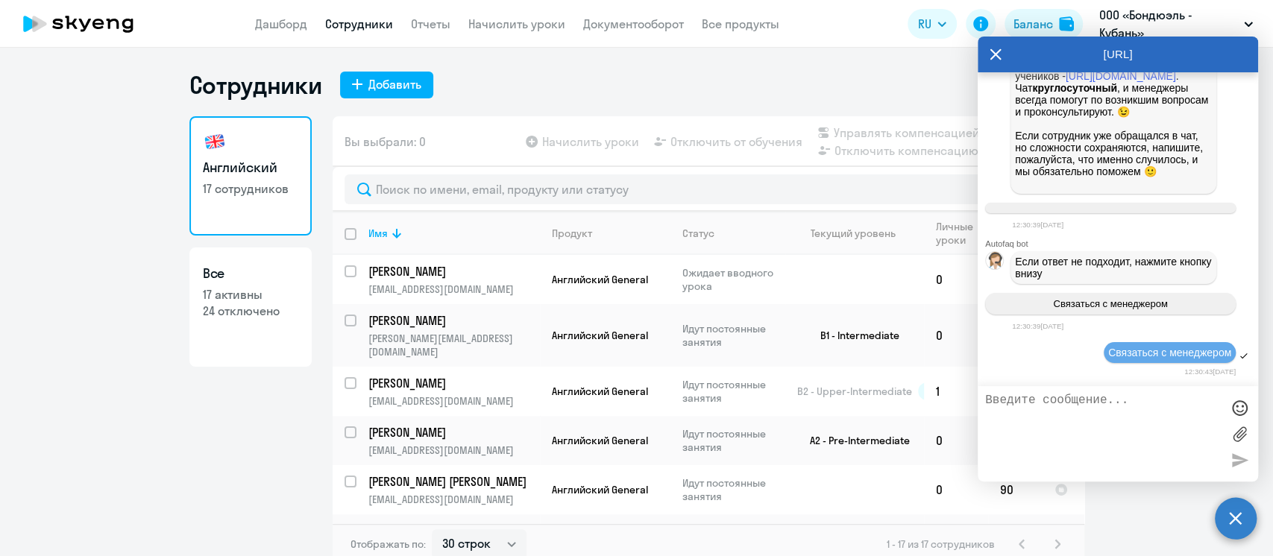
scroll to position [19117, 0]
click at [1034, 421] on textarea at bounding box center [1103, 434] width 236 height 81
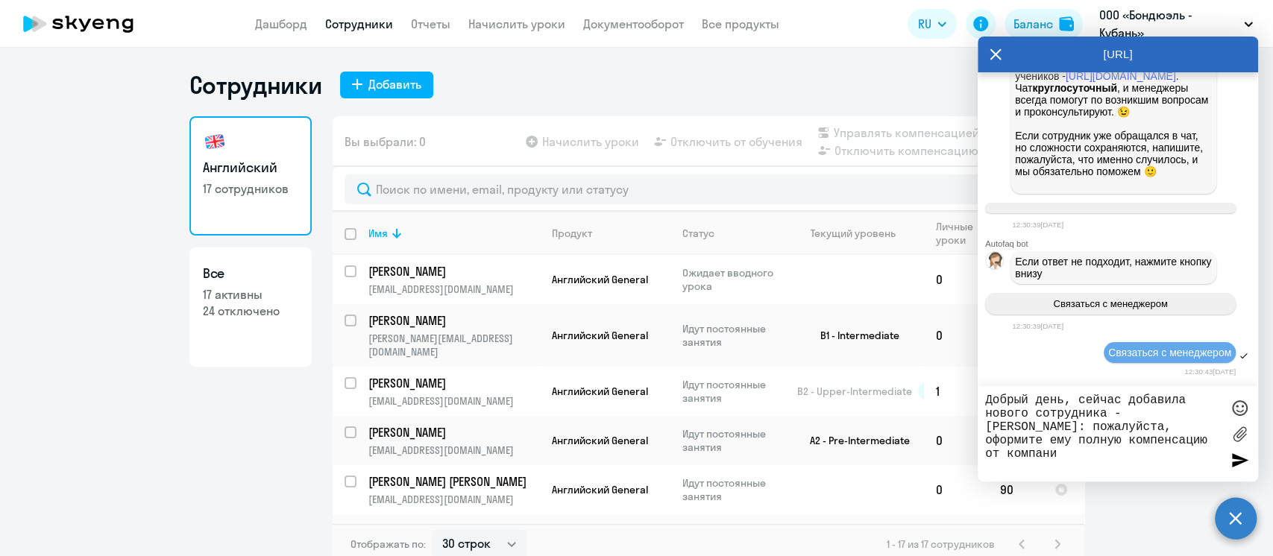
type textarea "Добрый день, сейчас добавила нового сотрудника - [PERSON_NAME]: пожалуйста, офо…"
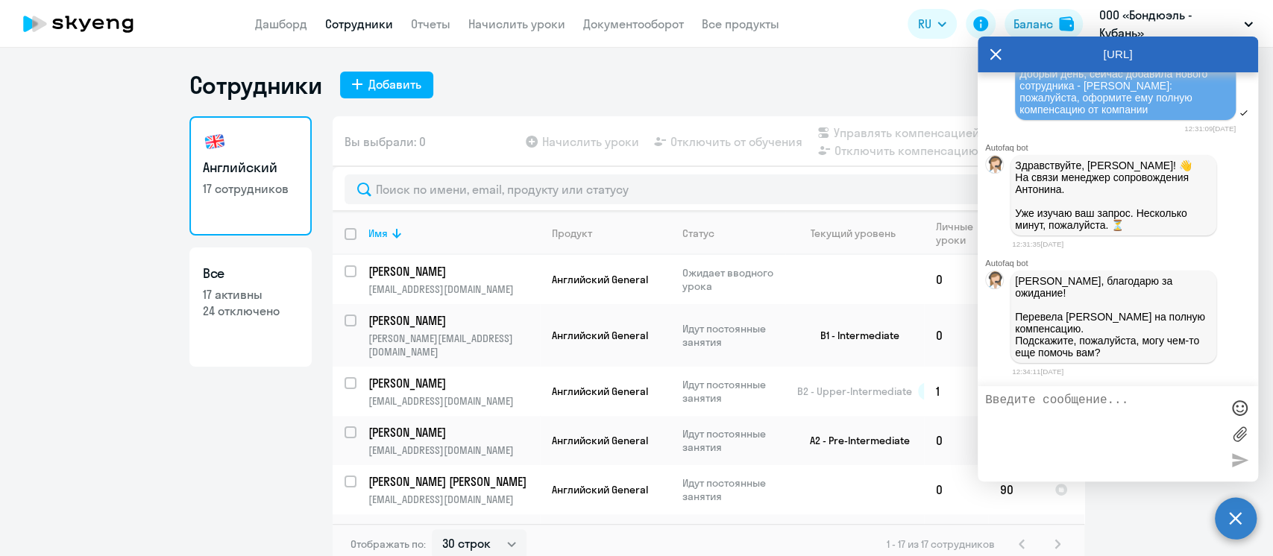
scroll to position [19433, 0]
click at [345, 325] on input "select row 8471657" at bounding box center [360, 330] width 30 height 30
checkbox input "true"
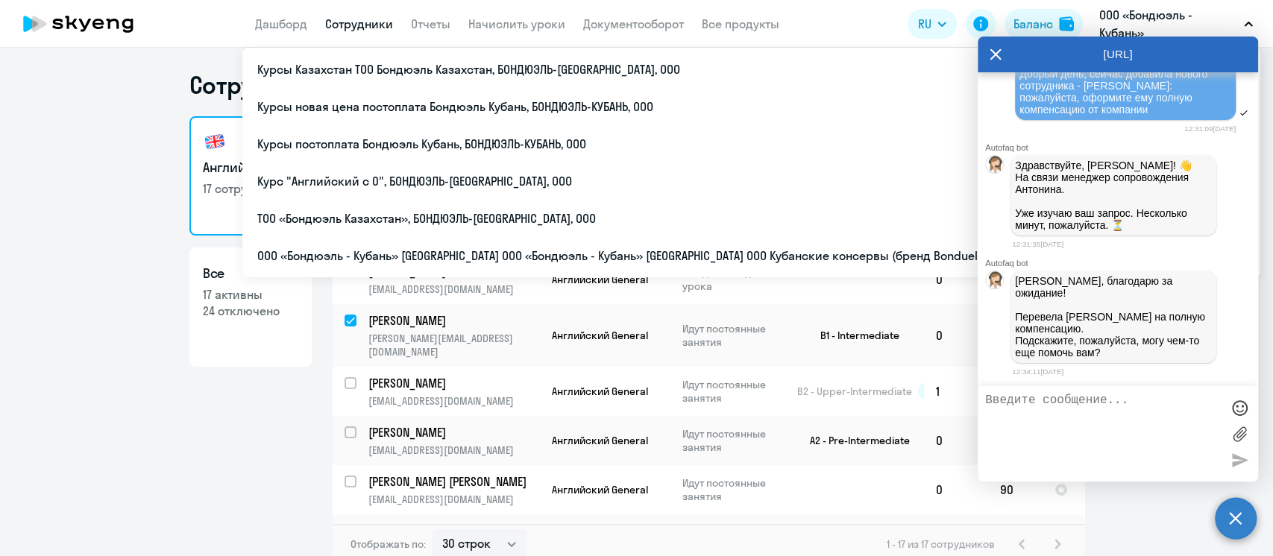
click at [1051, 412] on textarea at bounding box center [1103, 434] width 236 height 81
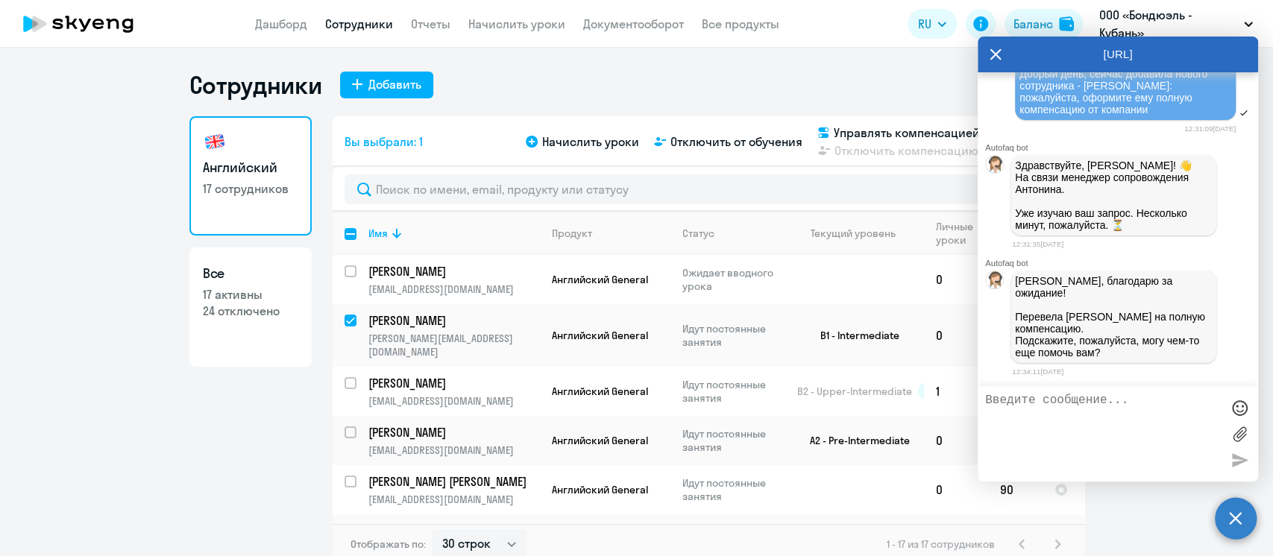
type textarea "y"
type textarea "c"
type textarea "спасибо! больше нет вопросов"
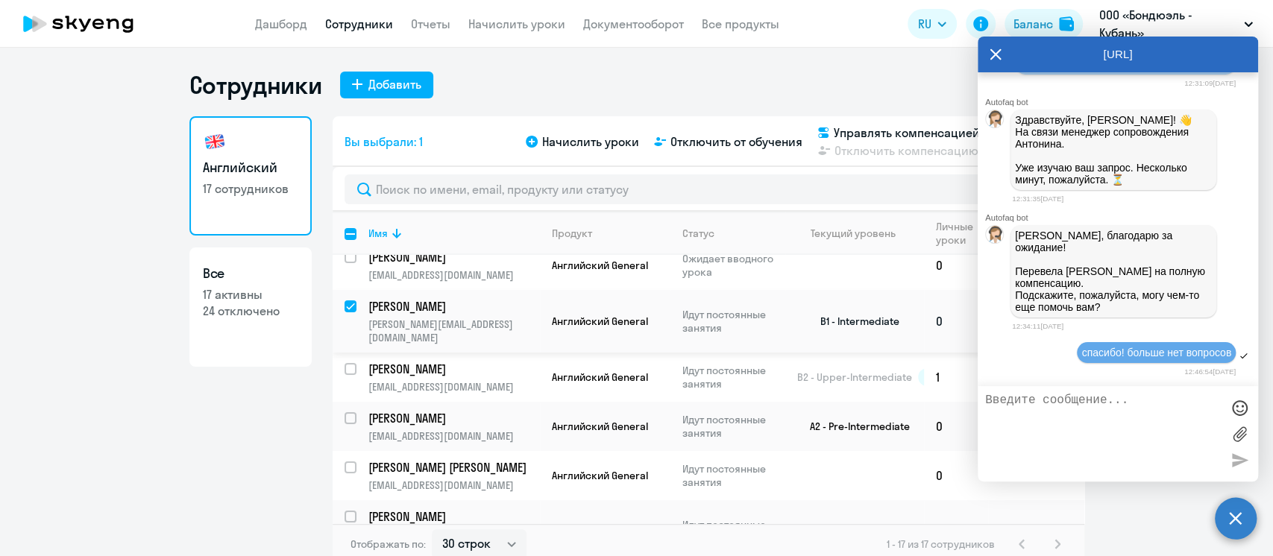
scroll to position [0, 0]
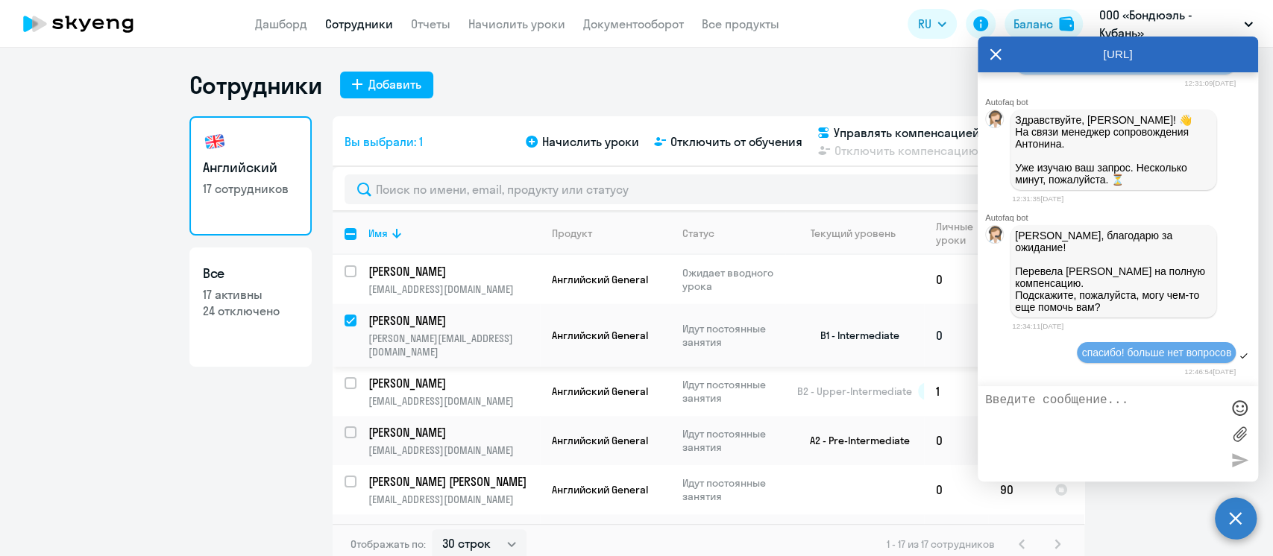
click at [412, 324] on p "[PERSON_NAME]" at bounding box center [452, 320] width 169 height 16
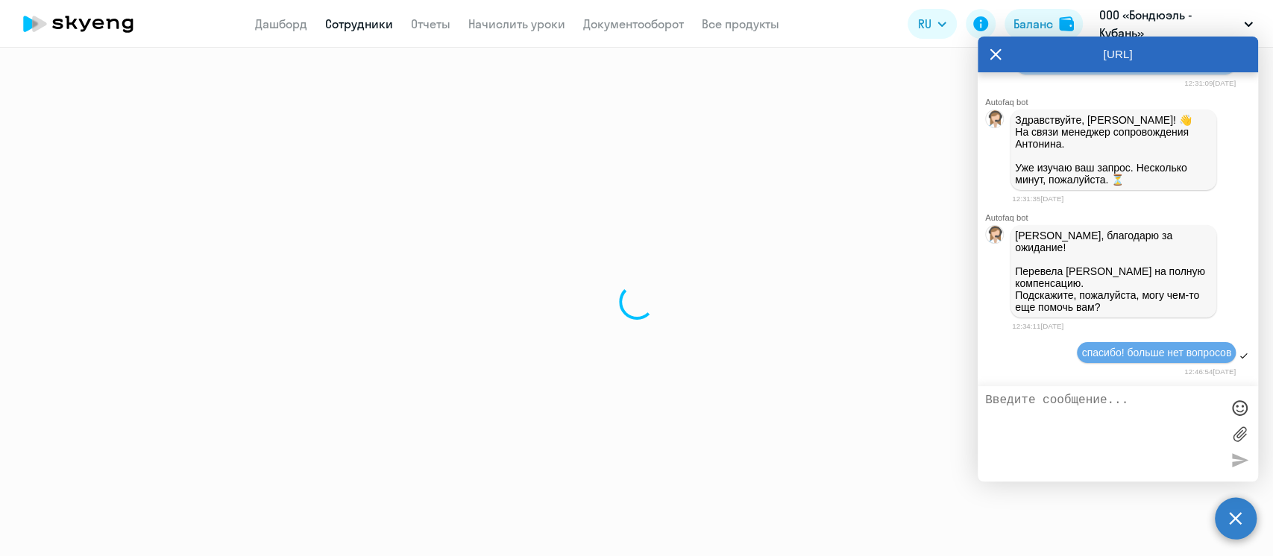
select select "english"
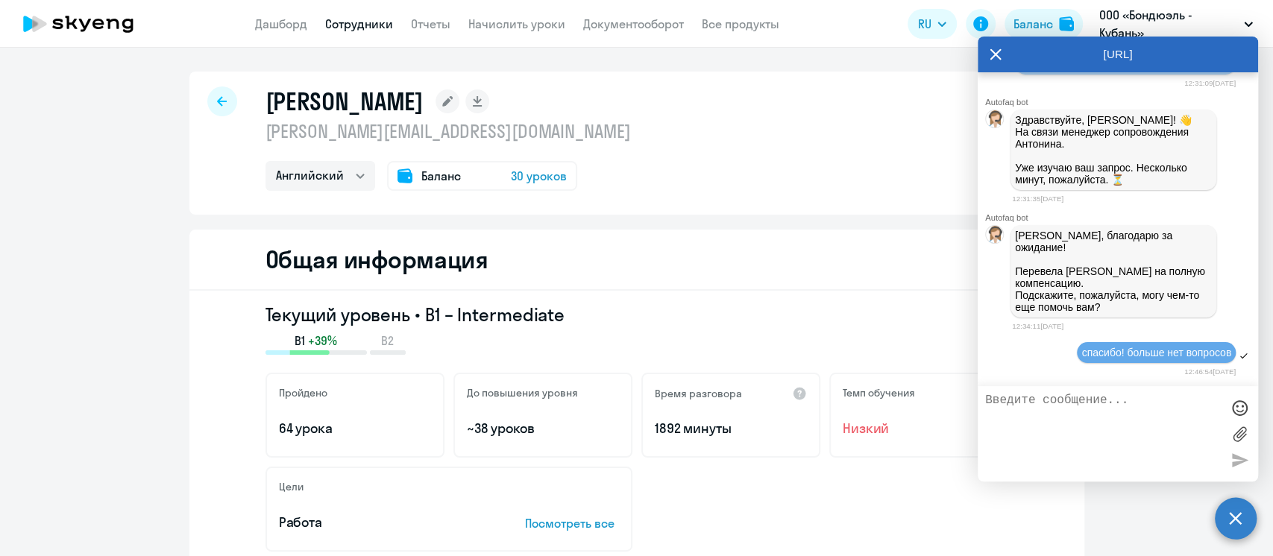
click at [217, 98] on icon at bounding box center [222, 101] width 10 height 10
select select "30"
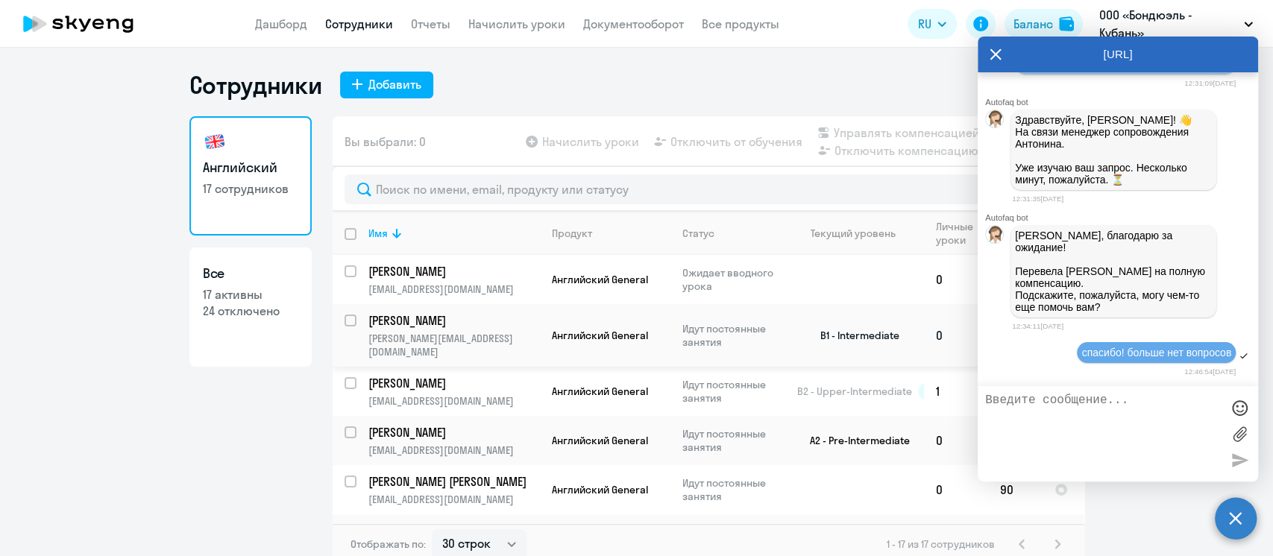
scroll to position [19608, 0]
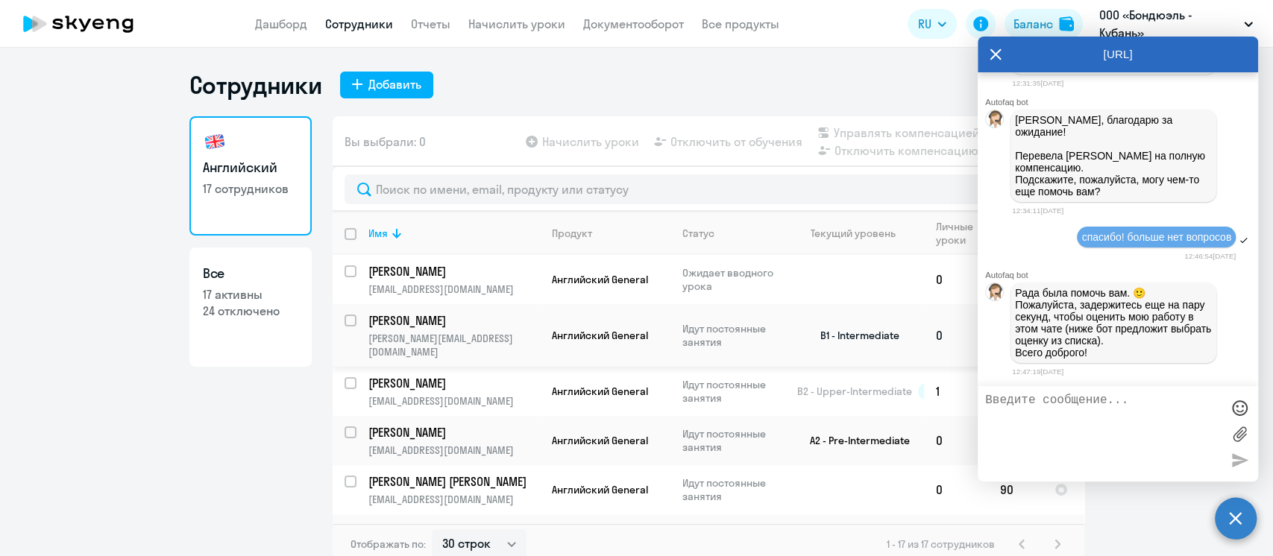
click at [345, 319] on input "select row 8471657" at bounding box center [360, 330] width 30 height 30
checkbox input "true"
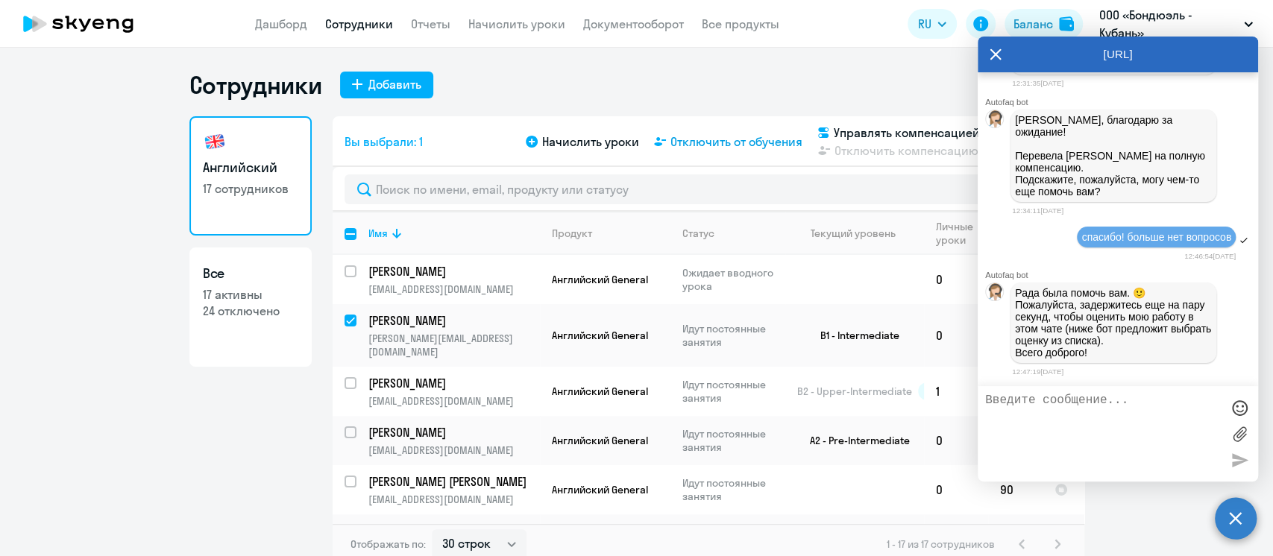
click at [687, 146] on span "Отключить от обучения" at bounding box center [736, 142] width 132 height 18
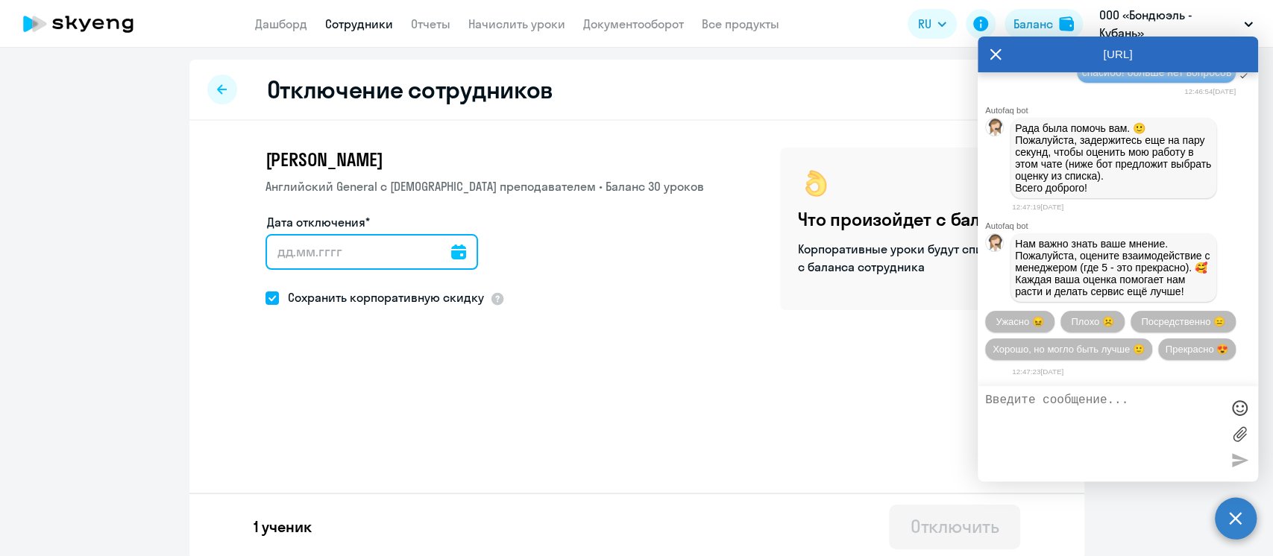
scroll to position [19820, 0]
click at [436, 259] on input "Дата отключения*" at bounding box center [371, 252] width 213 height 36
click at [451, 254] on icon at bounding box center [458, 252] width 15 height 15
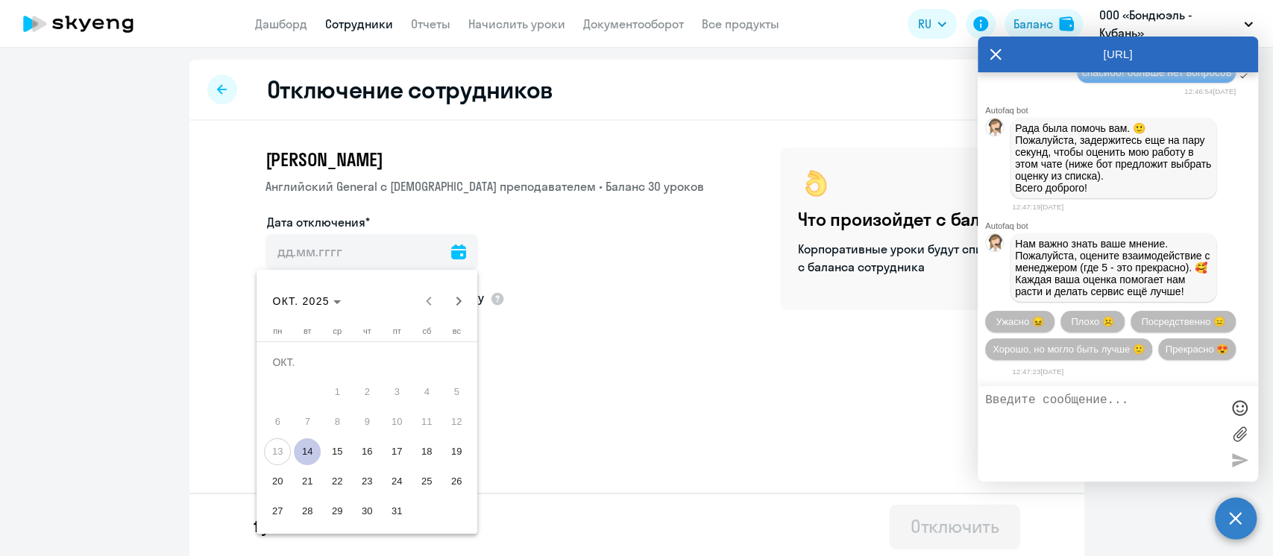
click at [309, 449] on span "14" at bounding box center [307, 452] width 27 height 27
type input "[DATE]"
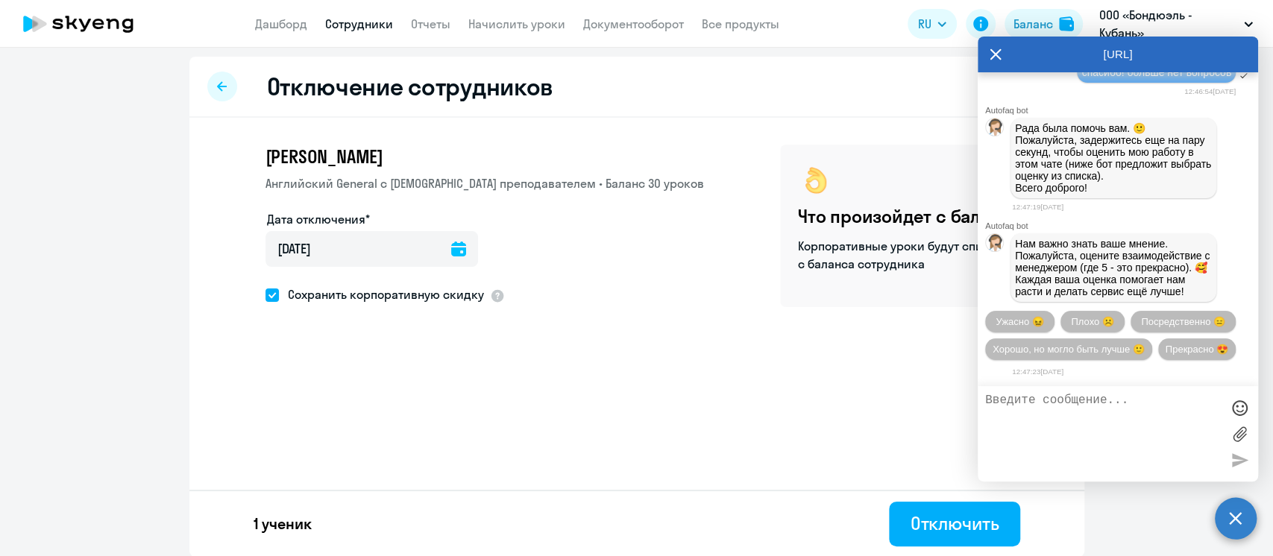
scroll to position [4, 0]
click at [910, 520] on div "Отключить" at bounding box center [954, 523] width 89 height 24
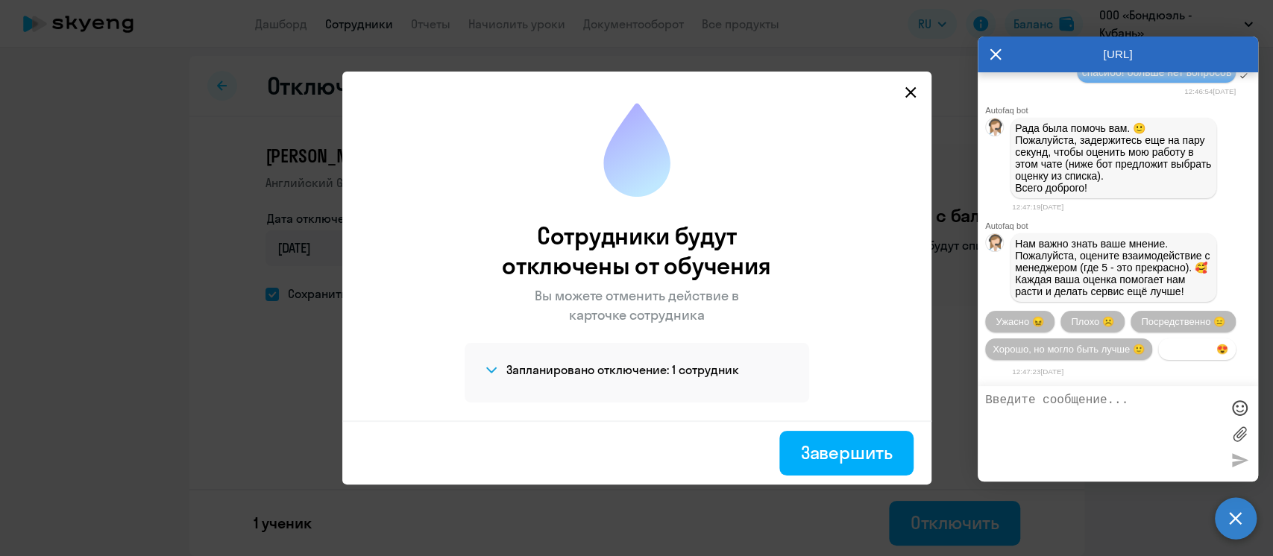
click at [1166, 347] on span "Прекрасно 😍" at bounding box center [1197, 349] width 63 height 11
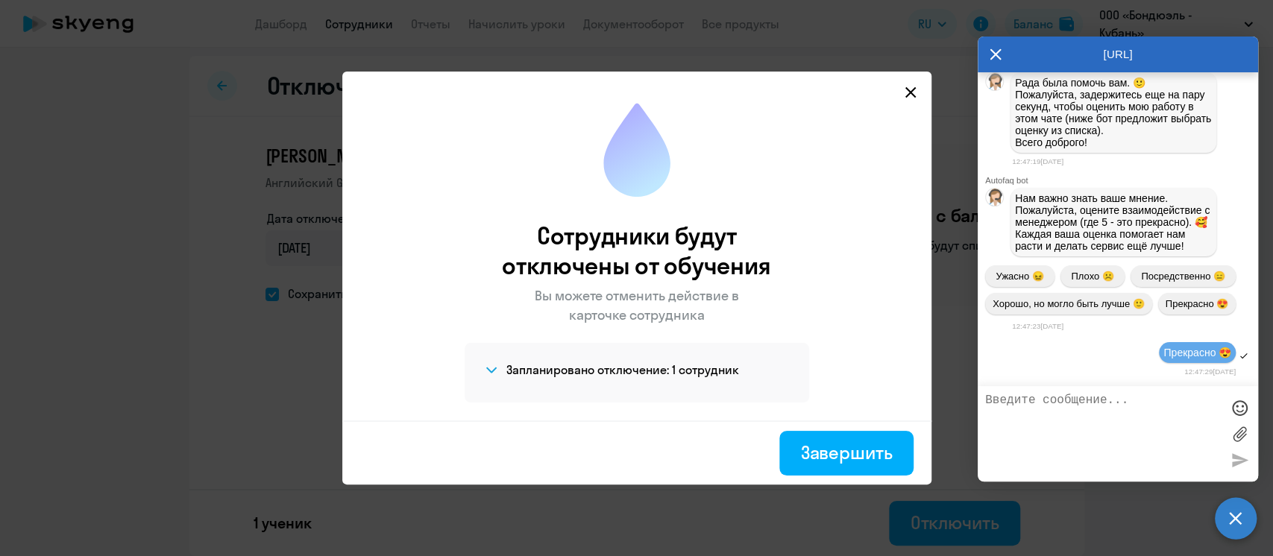
scroll to position [19971, 0]
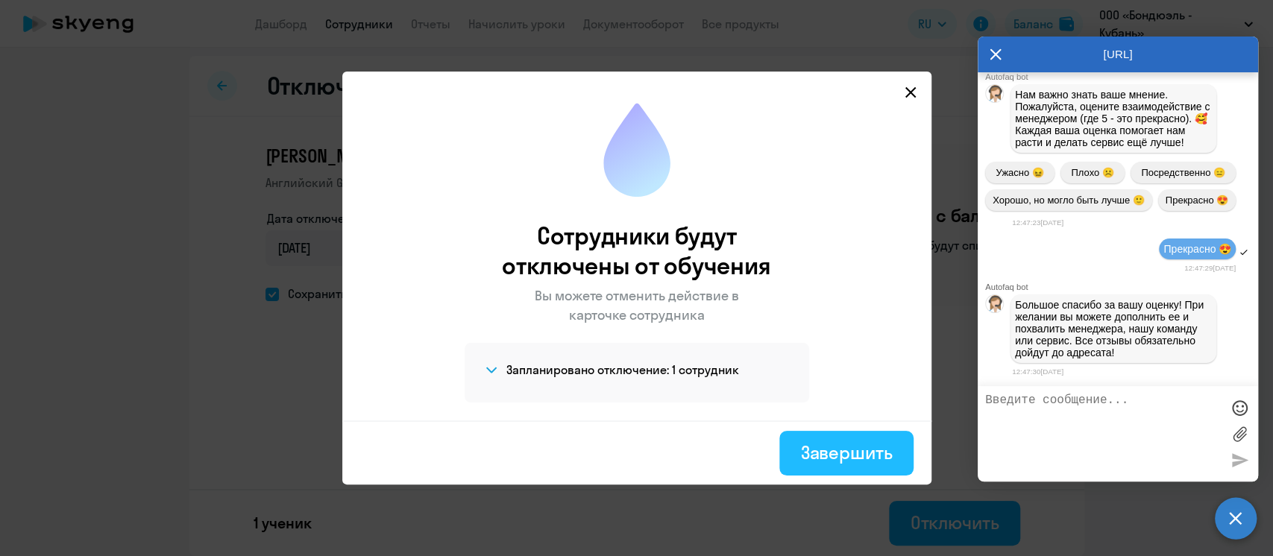
click at [853, 453] on div "Завершить" at bounding box center [846, 453] width 92 height 24
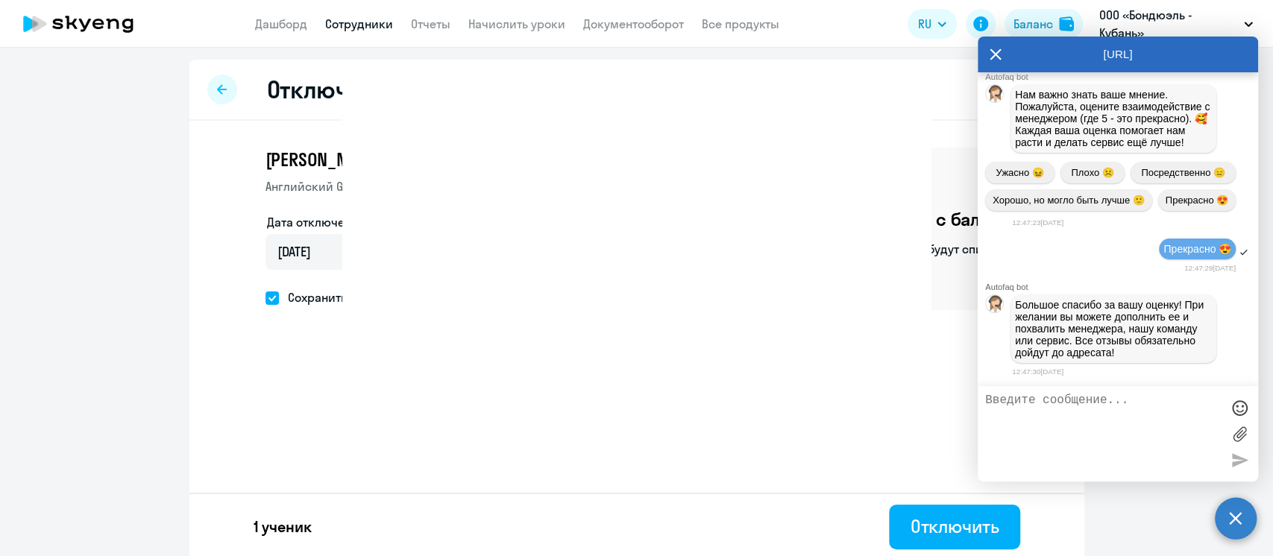
select select "30"
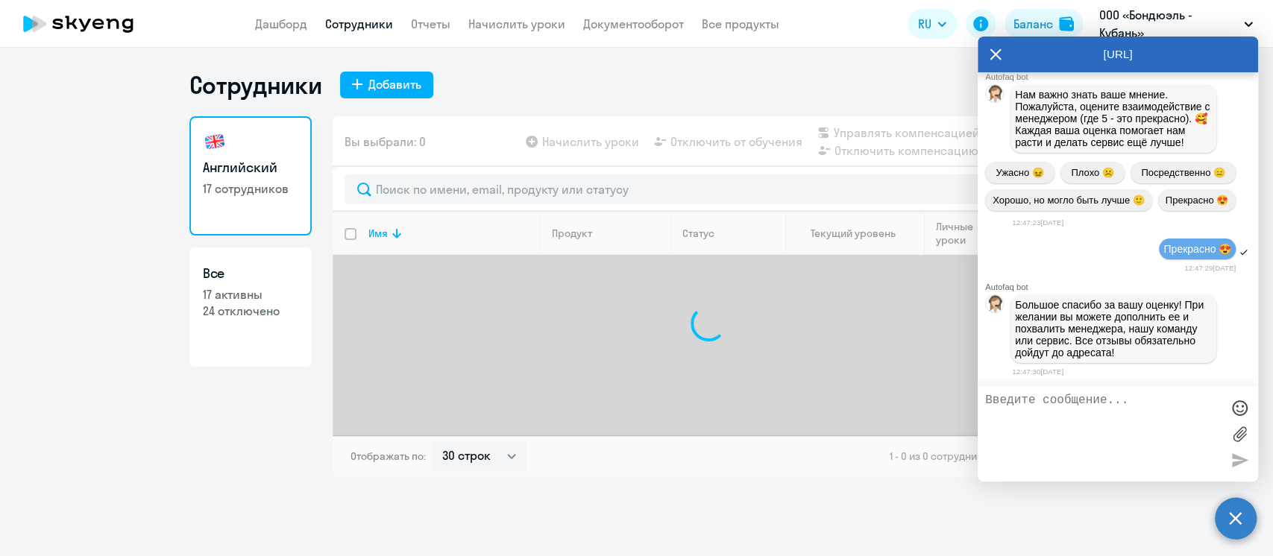
click at [362, 29] on link "Сотрудники" at bounding box center [359, 23] width 68 height 15
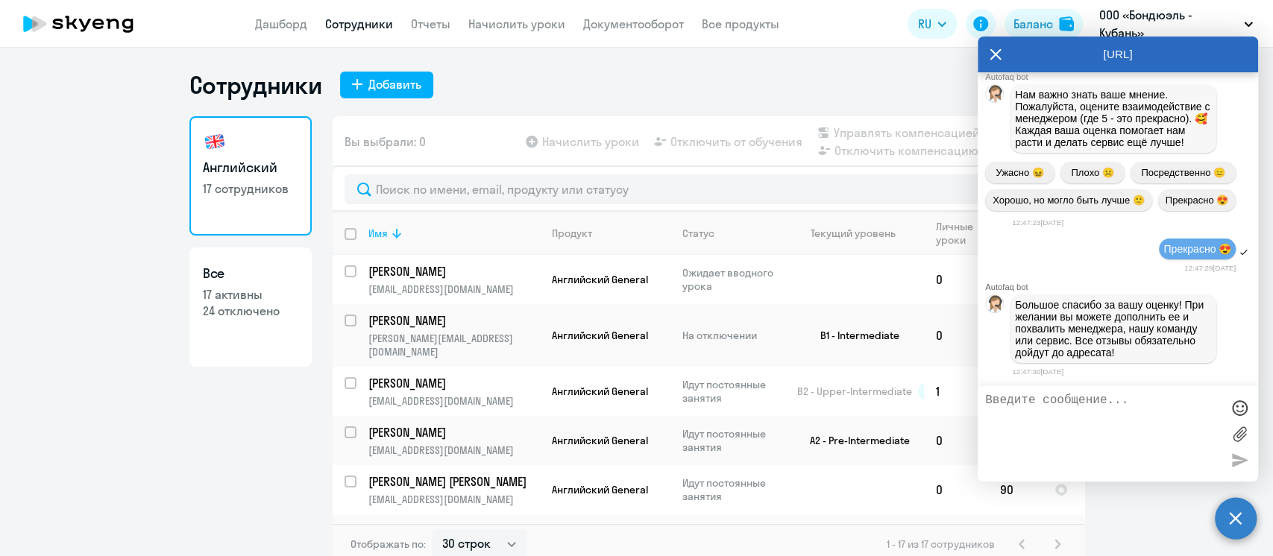
click at [388, 239] on icon at bounding box center [397, 233] width 18 height 18
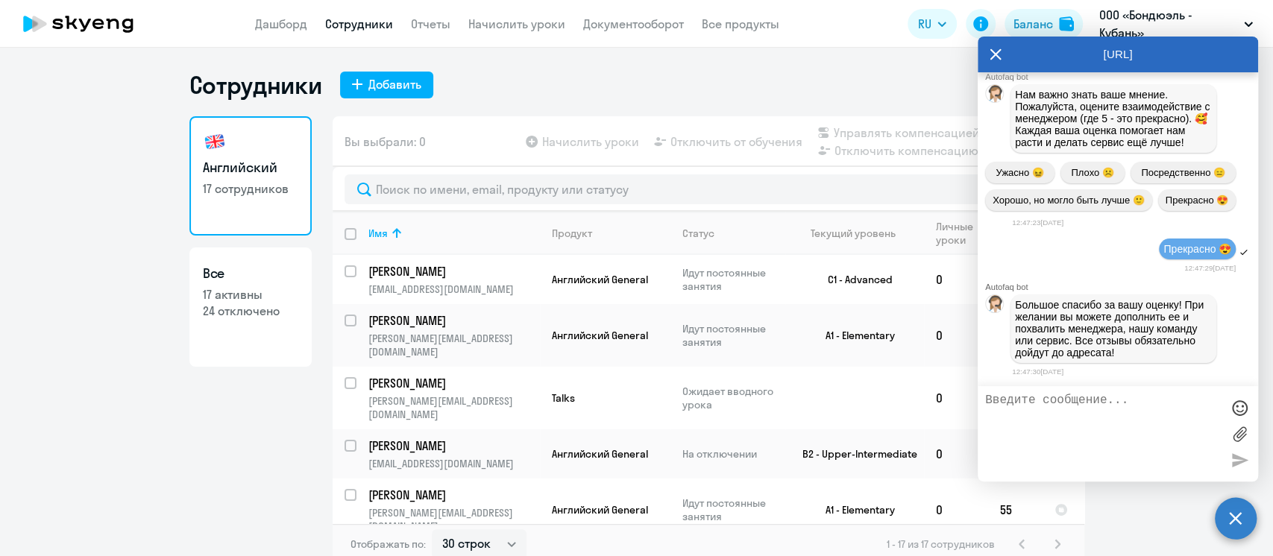
click at [996, 54] on icon at bounding box center [995, 54] width 11 height 11
